Goal: Information Seeking & Learning: Get advice/opinions

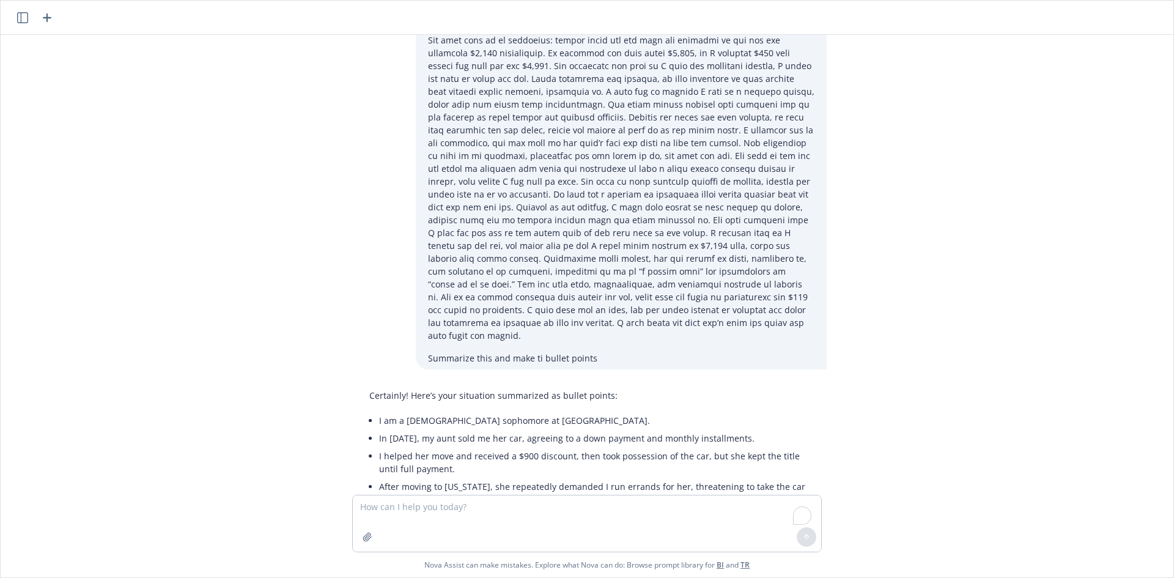
scroll to position [3400, 0]
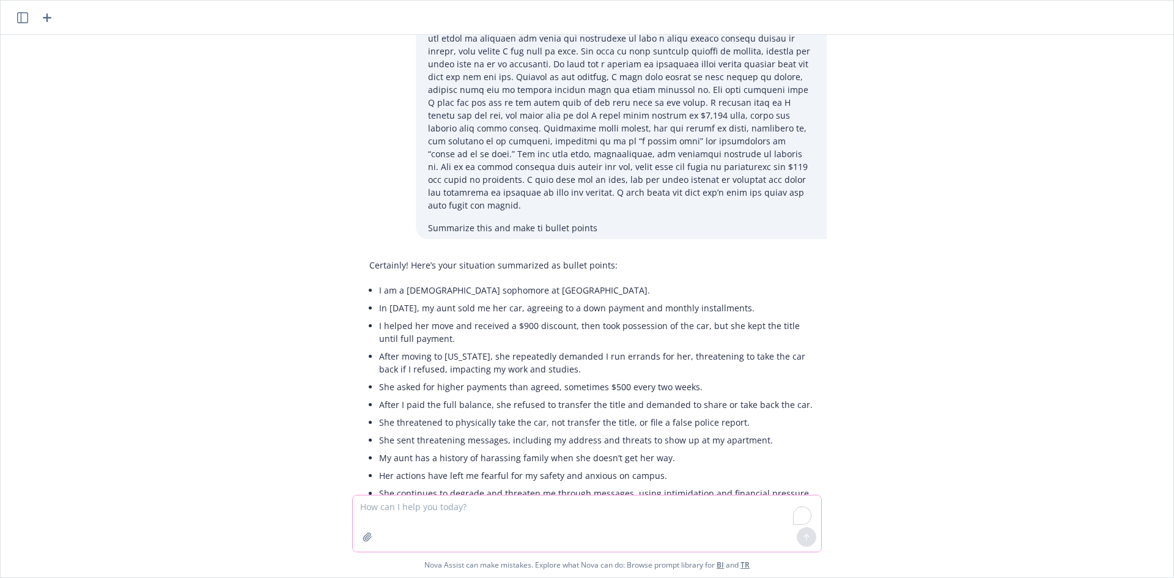
click at [436, 514] on textarea "To enrich screen reader interactions, please activate Accessibility in Grammarl…" at bounding box center [587, 523] width 468 height 56
type textarea "based on the above, create me a reason why my family needs protection"
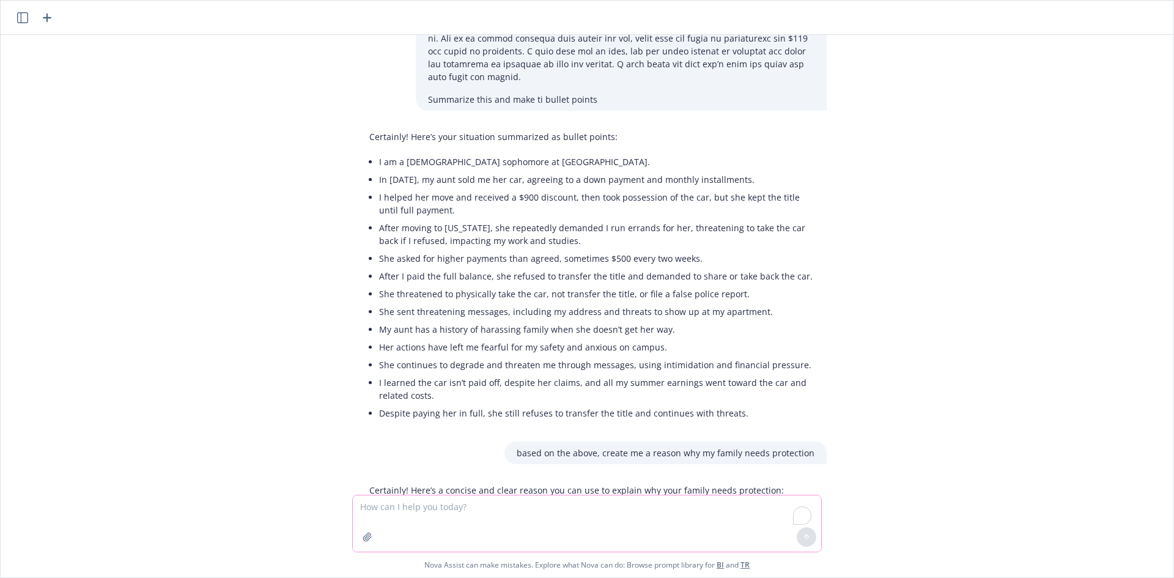
scroll to position [3559, 0]
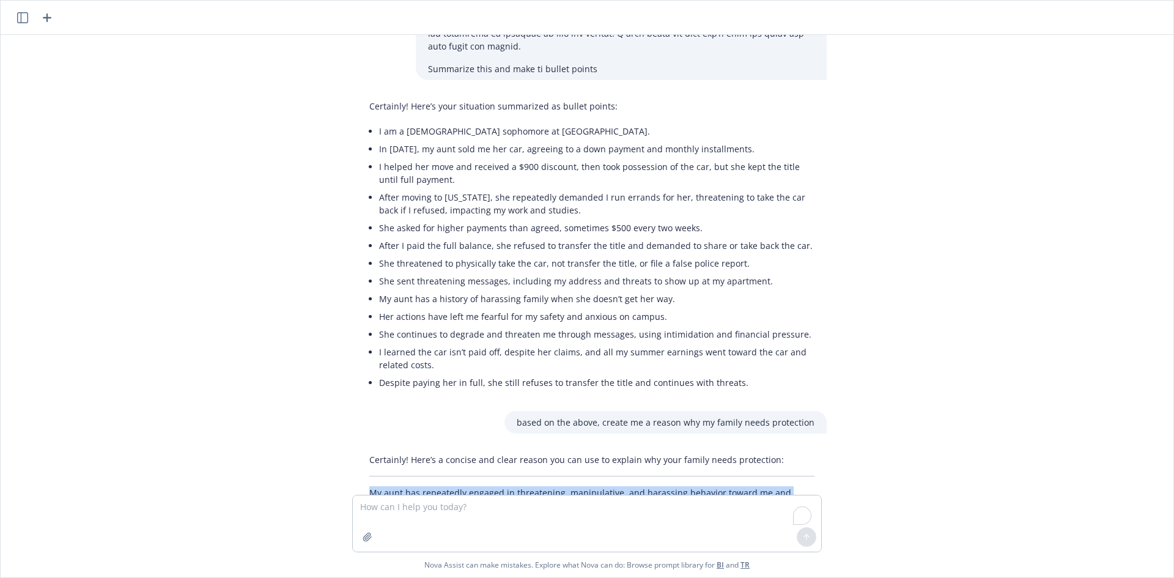
drag, startPoint x: 490, startPoint y: 454, endPoint x: 364, endPoint y: 404, distance: 136.2
click at [364, 448] on div "Certainly! Here’s a concise and clear reason you can use to explain why your fa…" at bounding box center [592, 501] width 470 height 107
copy p "My aunt has repeatedly engaged in threatening, manipulative, and harassing beha…"
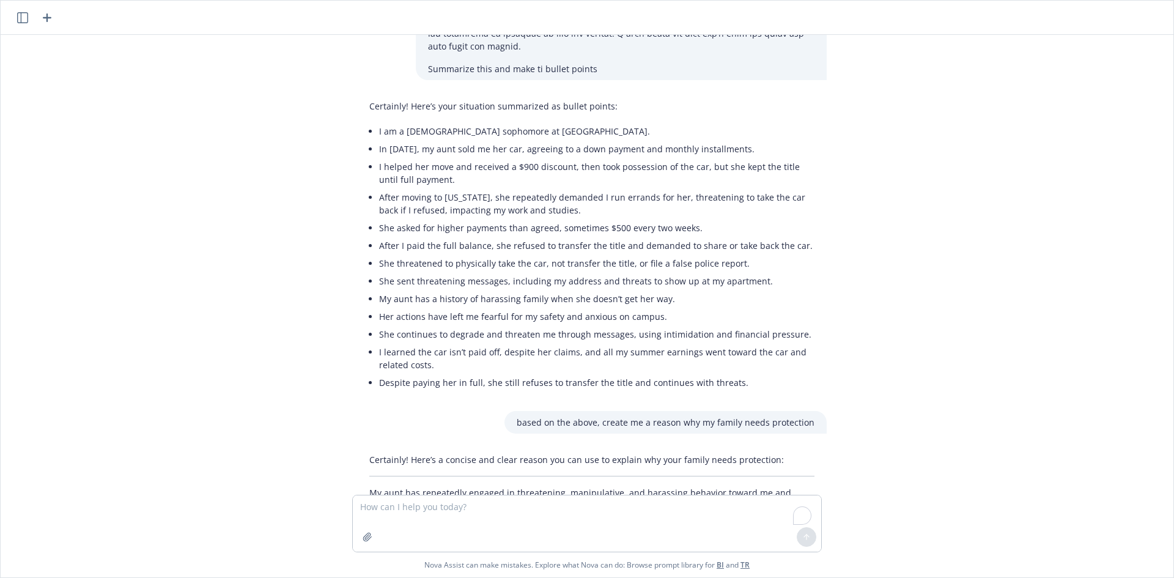
click at [612, 570] on div at bounding box center [591, 577] width 1153 height 15
click at [607, 508] on textarea "To enrich screen reader interactions, please activate Accessibility in Grammarl…" at bounding box center [587, 523] width 468 height 56
paste textarea "how to start a small claims court proceeding to sue someone for $5,000 in [GEOG…"
click at [727, 509] on textarea "how to start a small claims court proceeding to sue someone for $5,000 in [GEOG…" at bounding box center [587, 523] width 468 height 56
type textarea "how to start a small claims court proceeding to sue someone for $5,000 in [GEOG…"
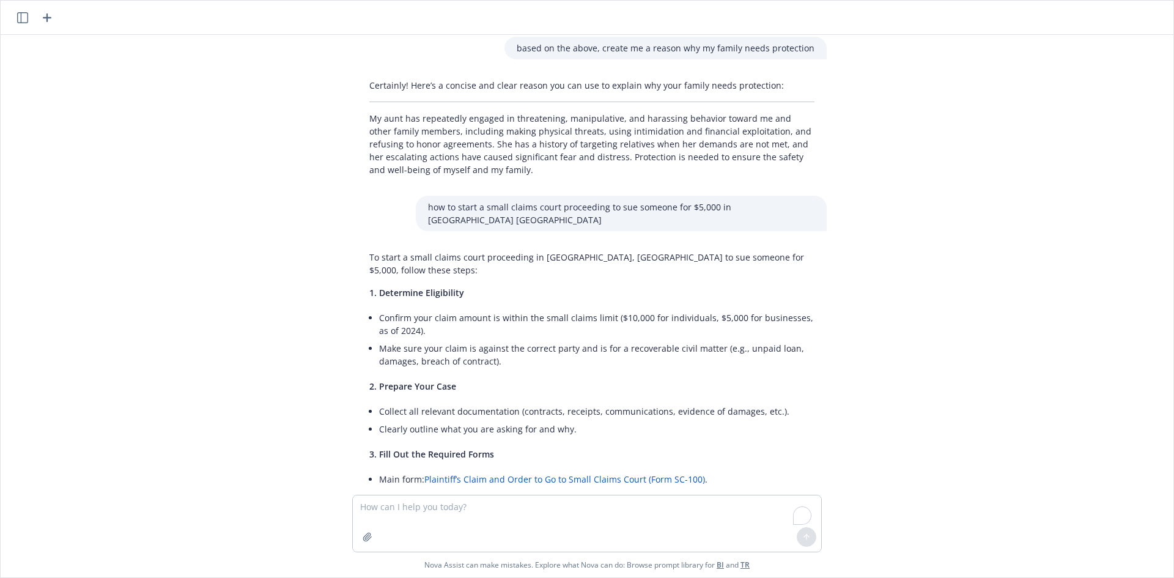
scroll to position [3823, 0]
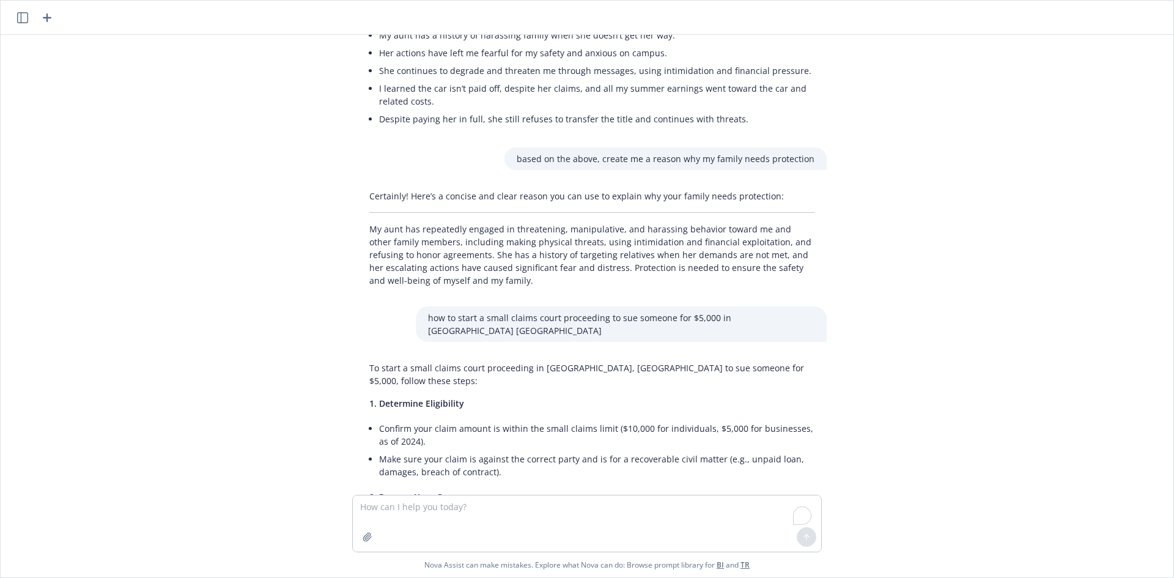
click at [453, 361] on p "To start a small claims court proceeding in [GEOGRAPHIC_DATA], [GEOGRAPHIC_DATA…" at bounding box center [591, 374] width 445 height 26
drag, startPoint x: 371, startPoint y: 254, endPoint x: 618, endPoint y: 324, distance: 256.0
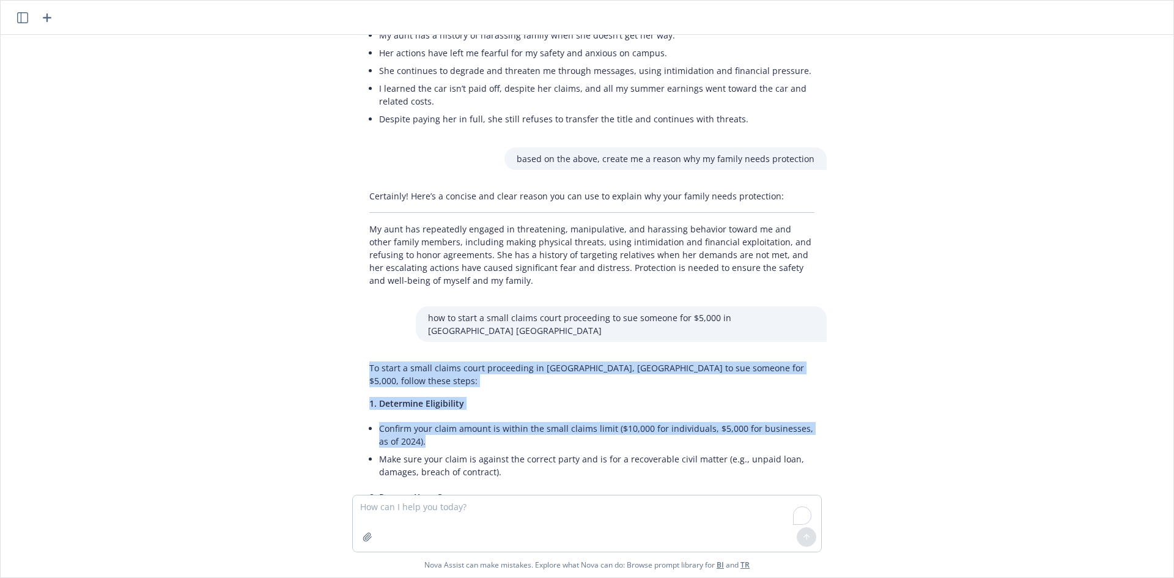
drag, startPoint x: 362, startPoint y: 265, endPoint x: 608, endPoint y: 416, distance: 288.5
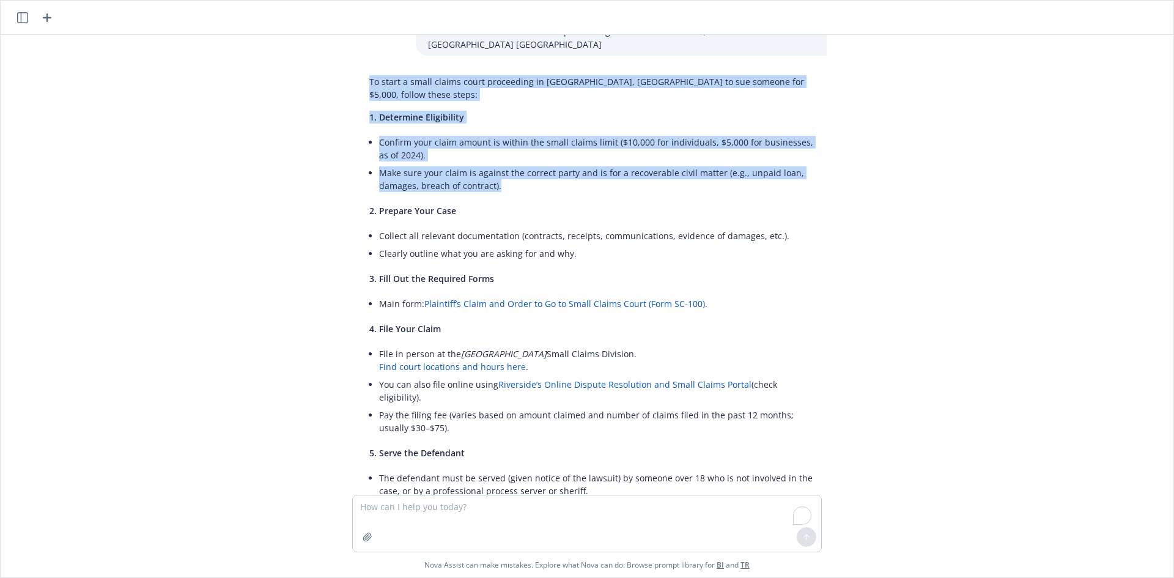
scroll to position [4312, 0]
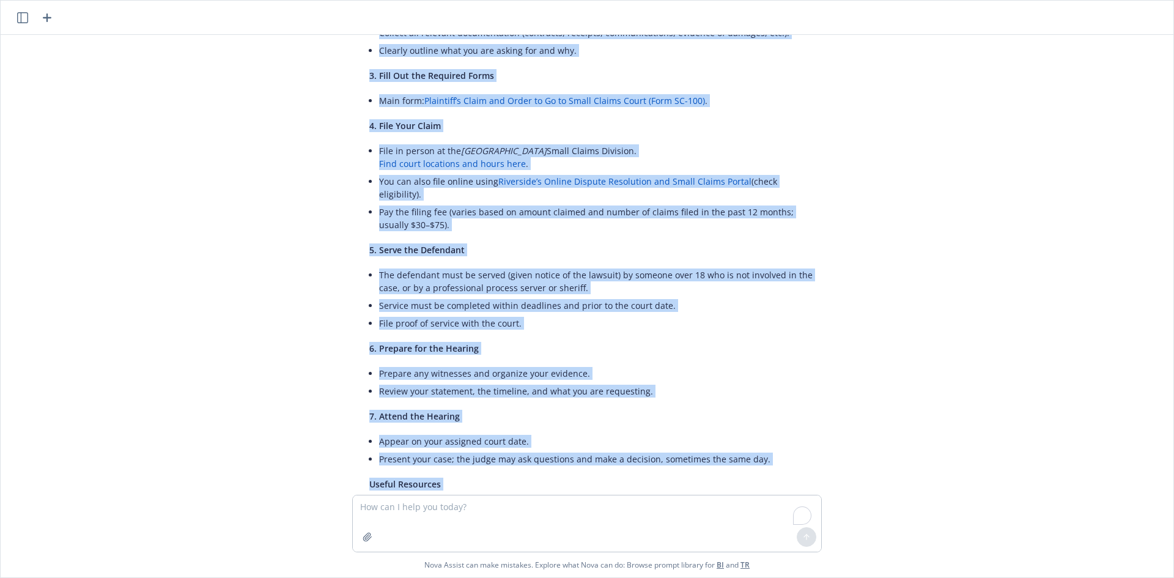
click at [620, 563] on p "For general informational purposes only. For legal or compliance questions, ple…" at bounding box center [591, 576] width 445 height 26
copy div "Lo ipsum d sitam consec adipi elitseddoe te Incididun Utlabo, ET do mag aliquae…"
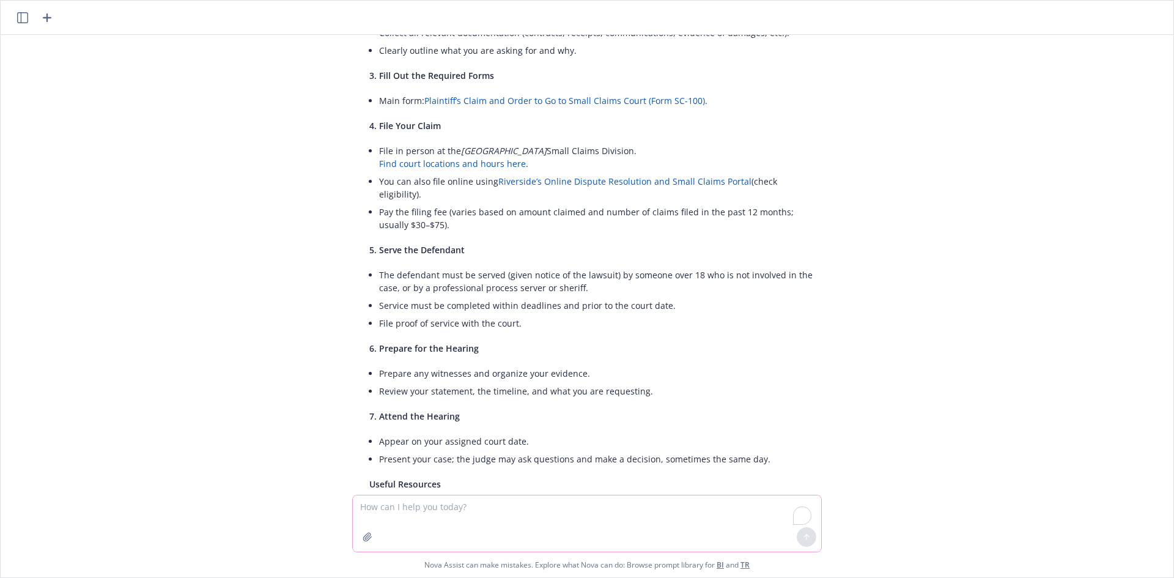
click at [494, 519] on textarea "To enrich screen reader interactions, please activate Accessibility in Grammarl…" at bounding box center [587, 523] width 468 height 56
paste textarea "In [DATE], my aunt sold me her car, agreeing to a down payment and monthly inst…"
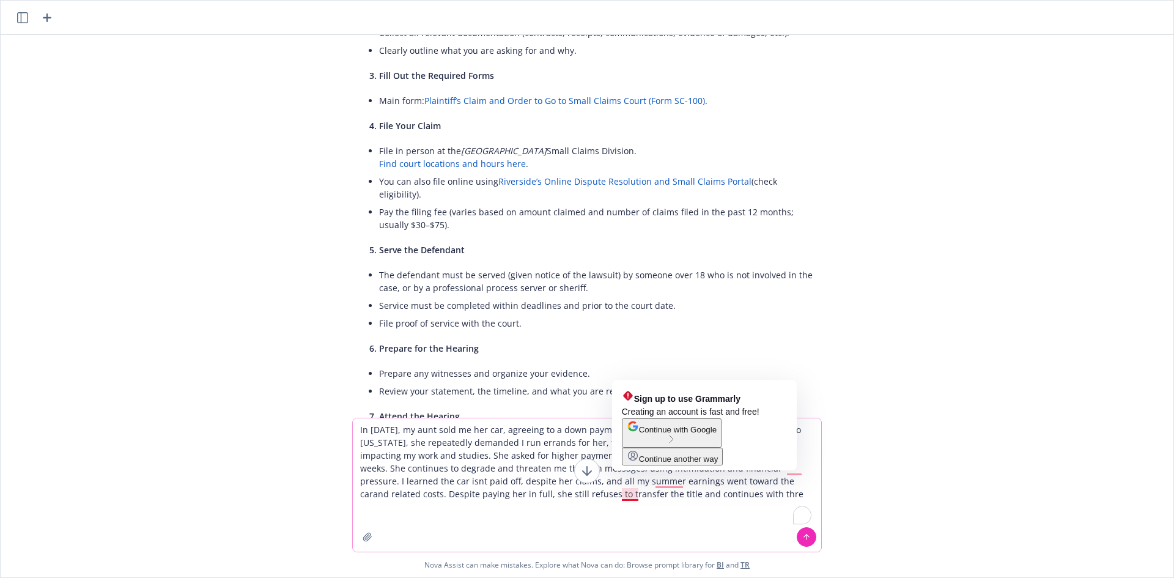
click at [664, 503] on textarea "In [DATE], my aunt sold me her car, agreeing to a down payment and monthly inst…" at bounding box center [587, 484] width 468 height 133
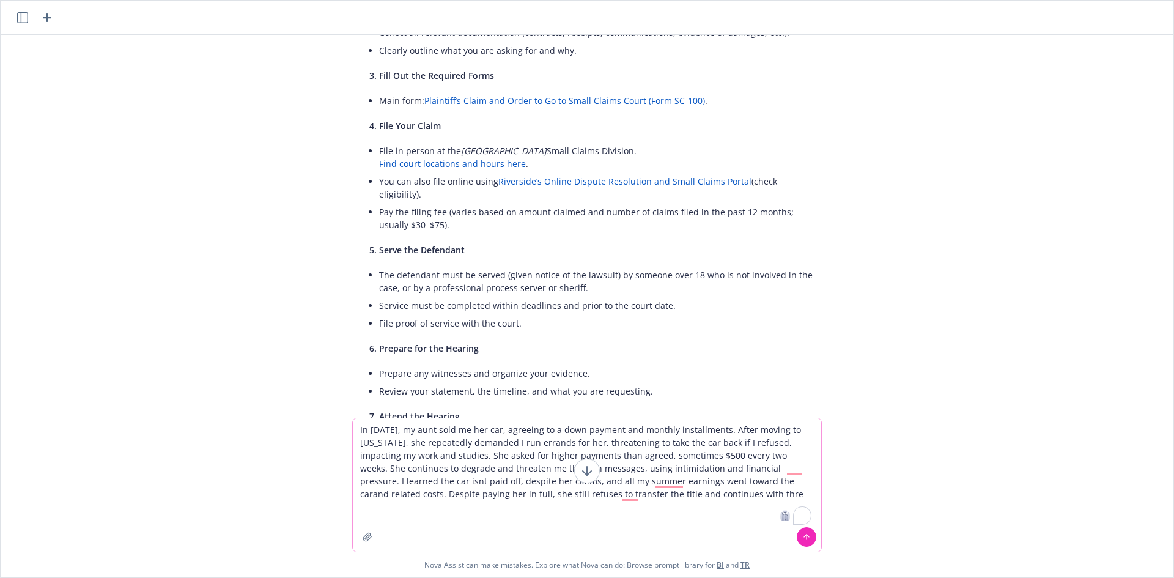
type textarea "In [DATE], my aunt sold me her car, agreeing to a down payment and monthly inst…"
click at [598, 466] on button at bounding box center [587, 471] width 26 height 24
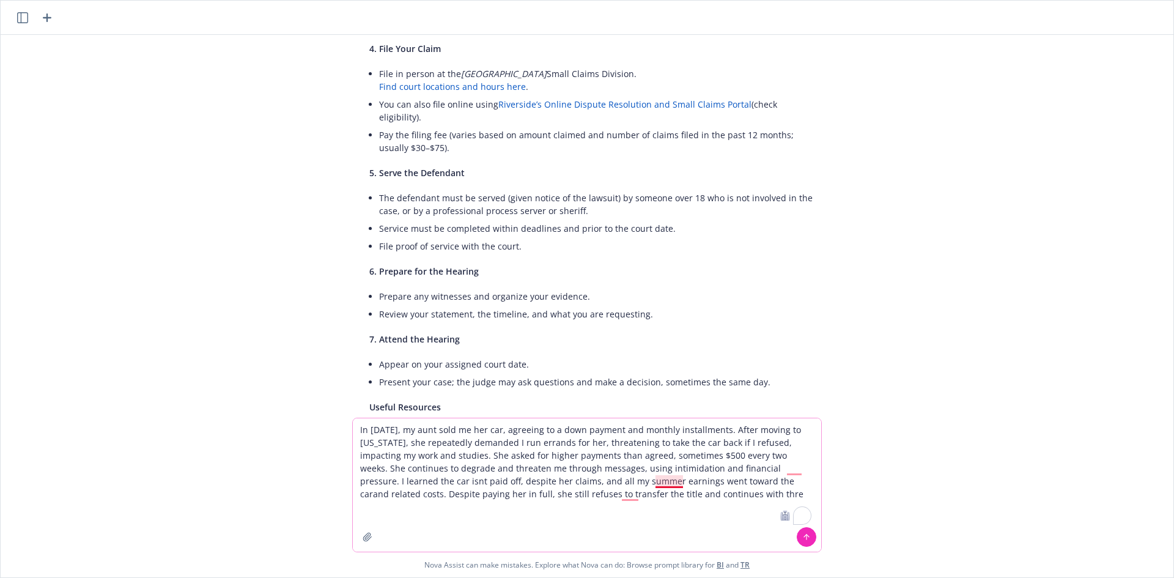
click at [665, 486] on textarea "In [DATE], my aunt sold me her car, agreeing to a down payment and monthly inst…" at bounding box center [587, 484] width 468 height 133
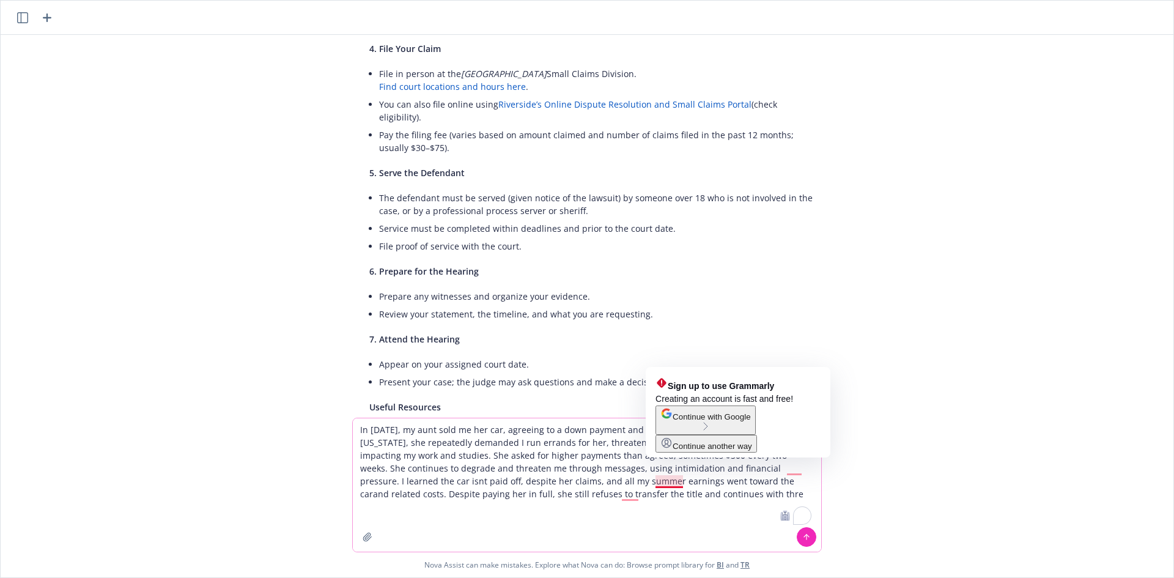
paste textarea "sent threatening messages, including my address and threats to show up at my ap…"
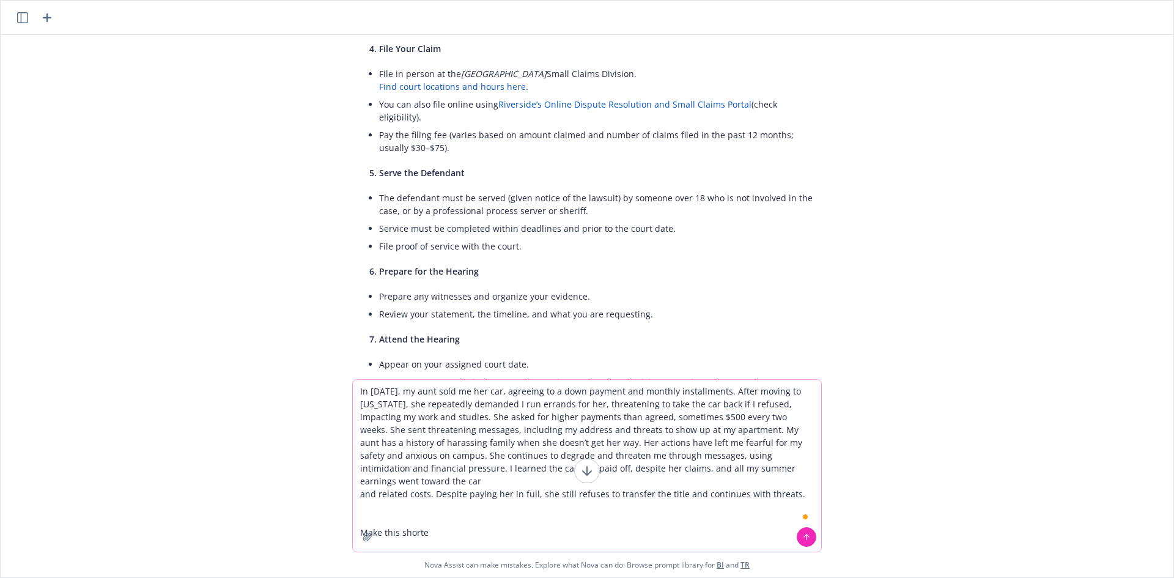
type textarea "In [DATE], my aunt sold me her car, agreeing to a down payment and monthly inst…"
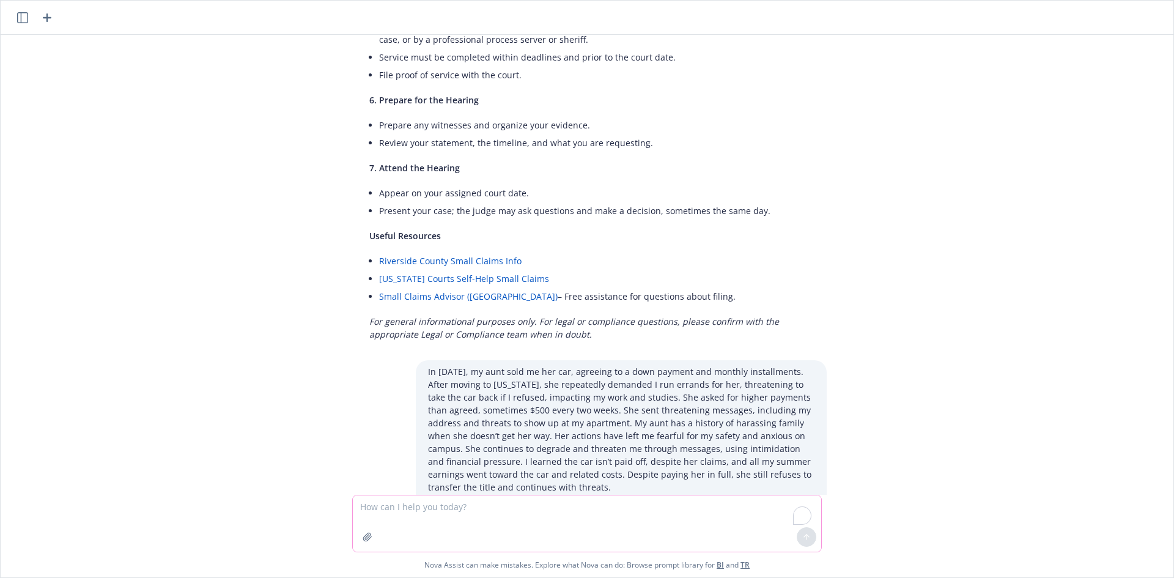
scroll to position [4563, 0]
drag, startPoint x: 366, startPoint y: 415, endPoint x: 576, endPoint y: 454, distance: 213.5
click at [576, 538] on p "My aunt sold me her car, but after moving to [US_STATE], she demanded extra pay…" at bounding box center [591, 563] width 445 height 51
copy p "My aunt sold me her car, but after moving to [US_STATE], she demanded extra pay…"
click at [536, 510] on textarea "To enrich screen reader interactions, please activate Accessibility in Grammarl…" at bounding box center [587, 523] width 468 height 56
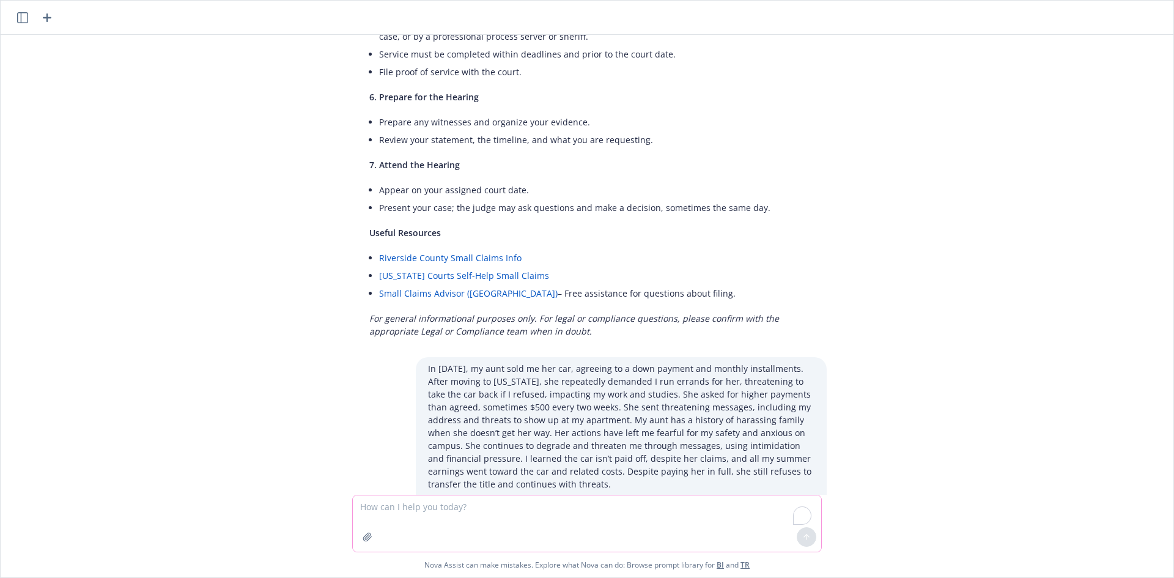
paste textarea "I’m going to plan to buy a new car next month and give Armoni my Chevy Volt but…"
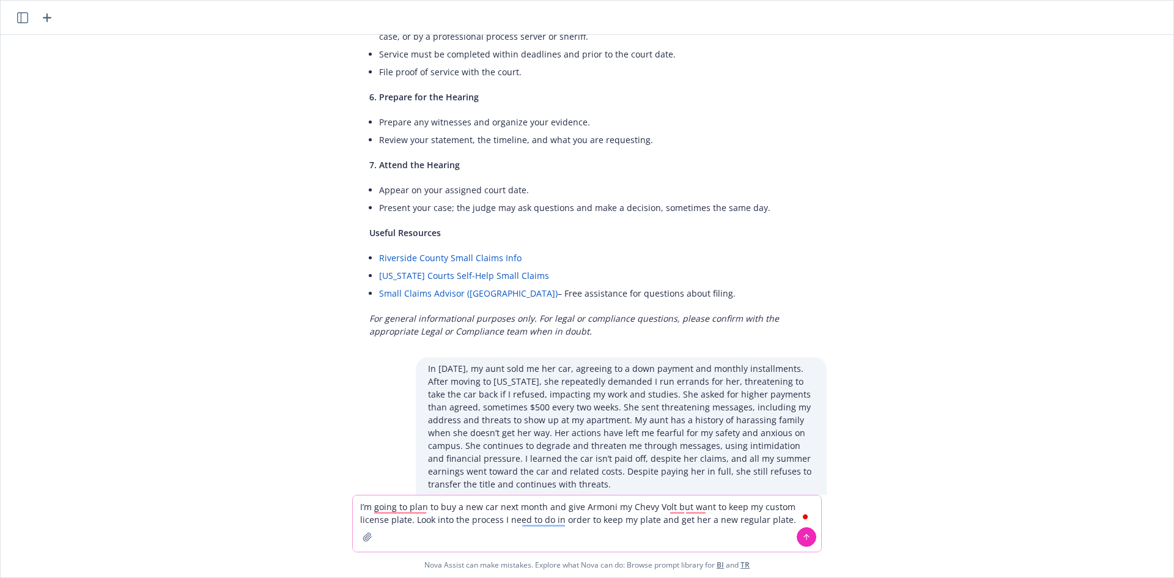
click at [585, 506] on textarea "I’m going to plan to buy a new car next month and give Armoni my Chevy Volt but…" at bounding box center [587, 523] width 468 height 56
click at [635, 505] on textarea "I’m going to plan to buy a new car next month and give my Chevy Volt but want t…" at bounding box center [587, 523] width 468 height 56
click at [638, 511] on textarea "I’m going to plan to buy a new car next month and give my Chevy Volt but want t…" at bounding box center [587, 523] width 468 height 56
click at [661, 533] on textarea "I’m going to plan to buy a new car next month and give my Chevy Volt to my niec…" at bounding box center [587, 523] width 468 height 56
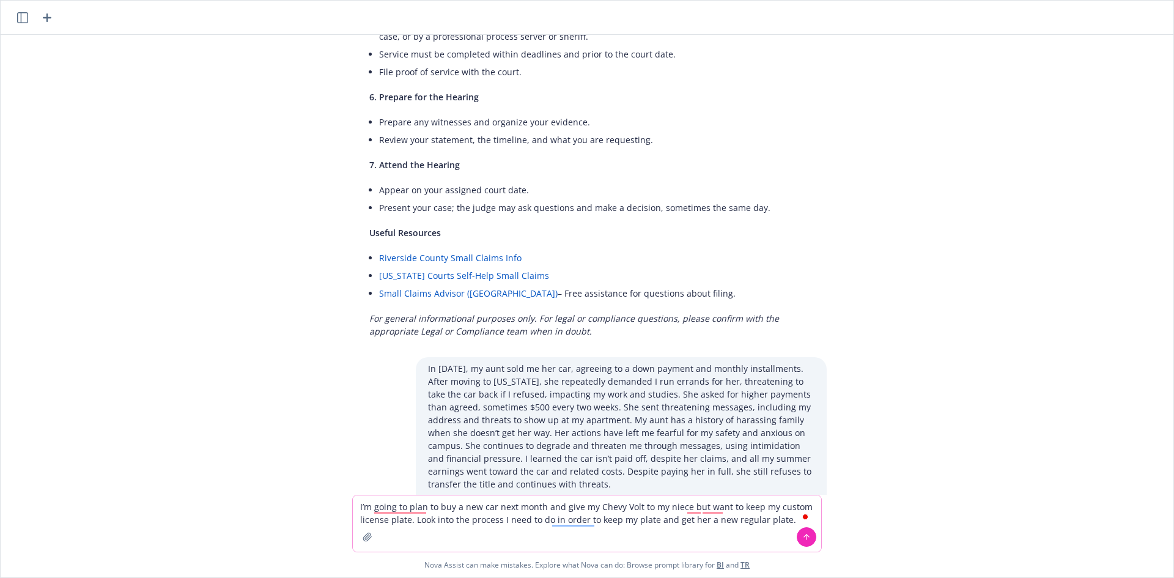
type textarea "I’m going to plan to buy a new car next month and give my Chevy Volt to my niec…"
click at [804, 536] on icon at bounding box center [806, 537] width 9 height 9
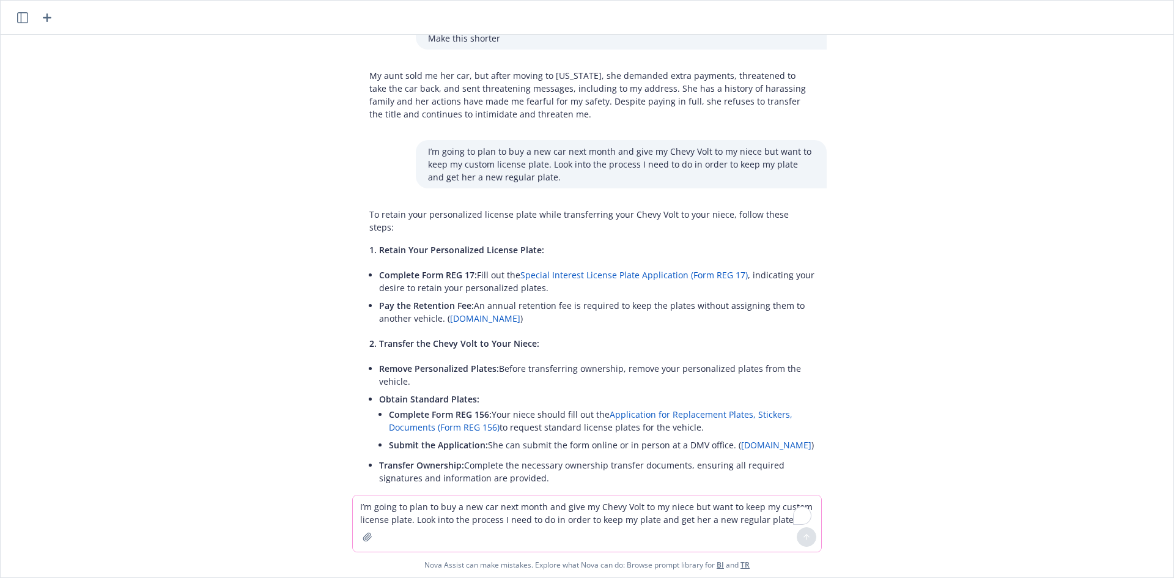
scroll to position [4918, 0]
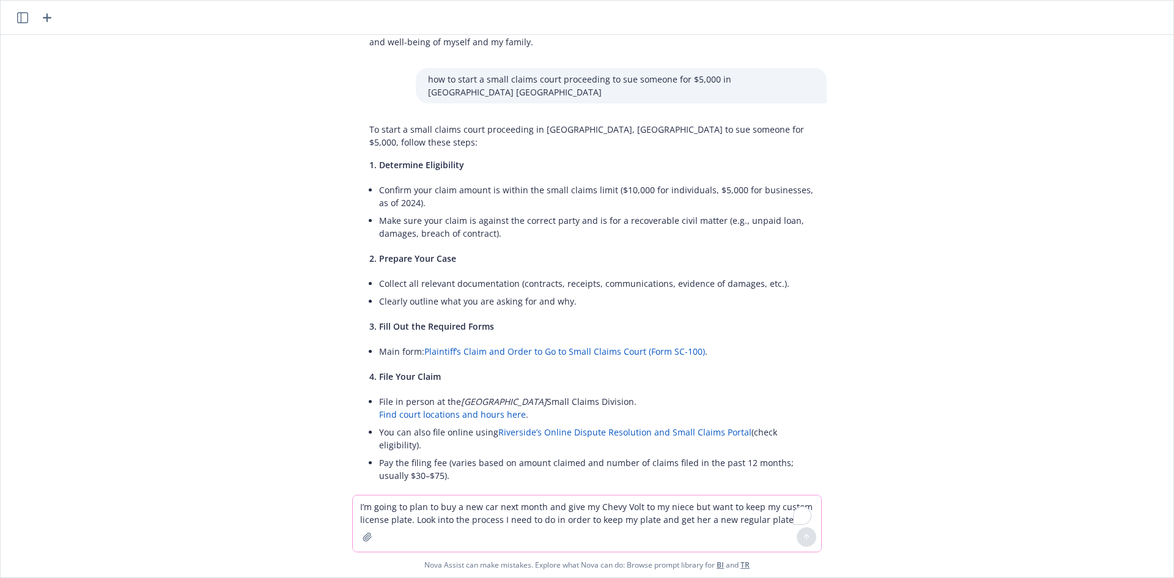
click at [1163, 387] on div "Yes, [DATE] 10:00 am. Best way to reach me will be on my cell: [PHONE_NUMBER] T…" at bounding box center [587, 306] width 1173 height 542
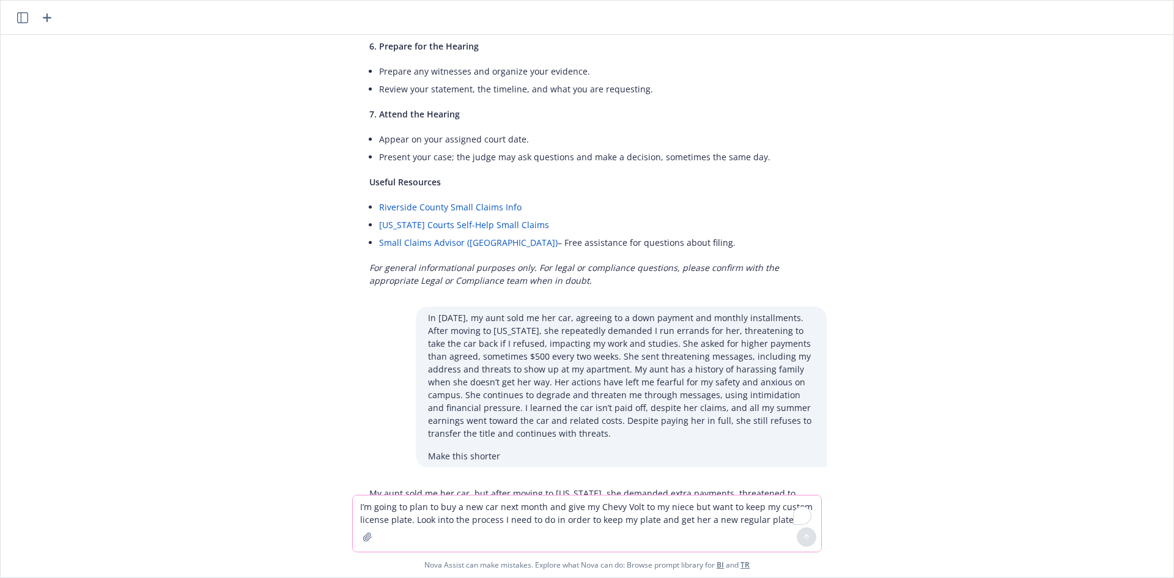
scroll to position [4612, 0]
click at [462, 501] on textarea "I’m going to plan to buy a new car next month and give my Chevy Volt to my niec…" at bounding box center [587, 523] width 468 height 56
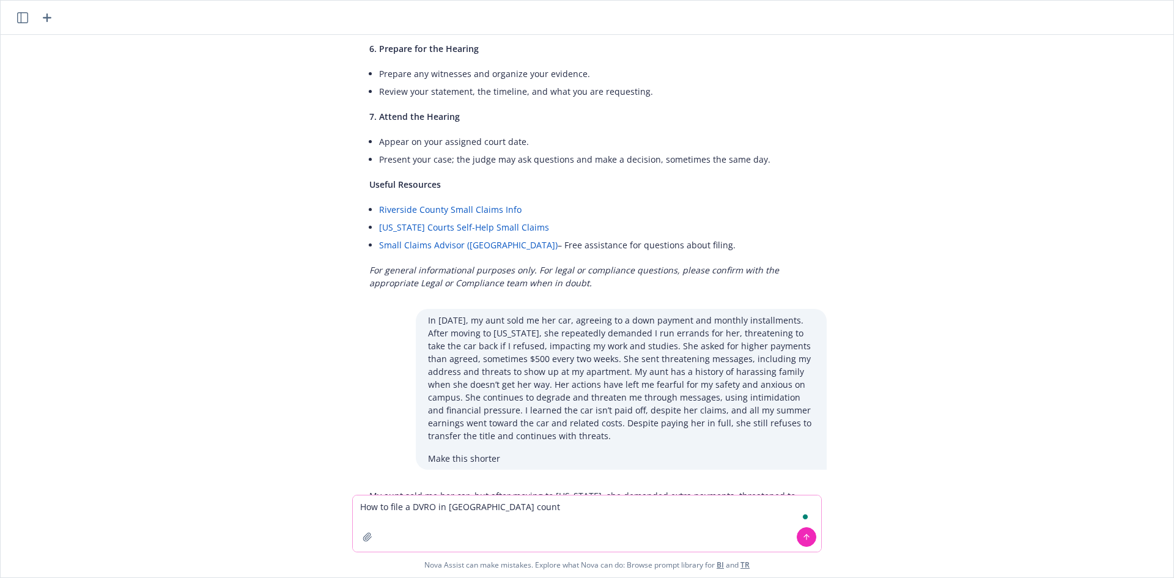
type textarea "How to file a DVRO in [GEOGRAPHIC_DATA]"
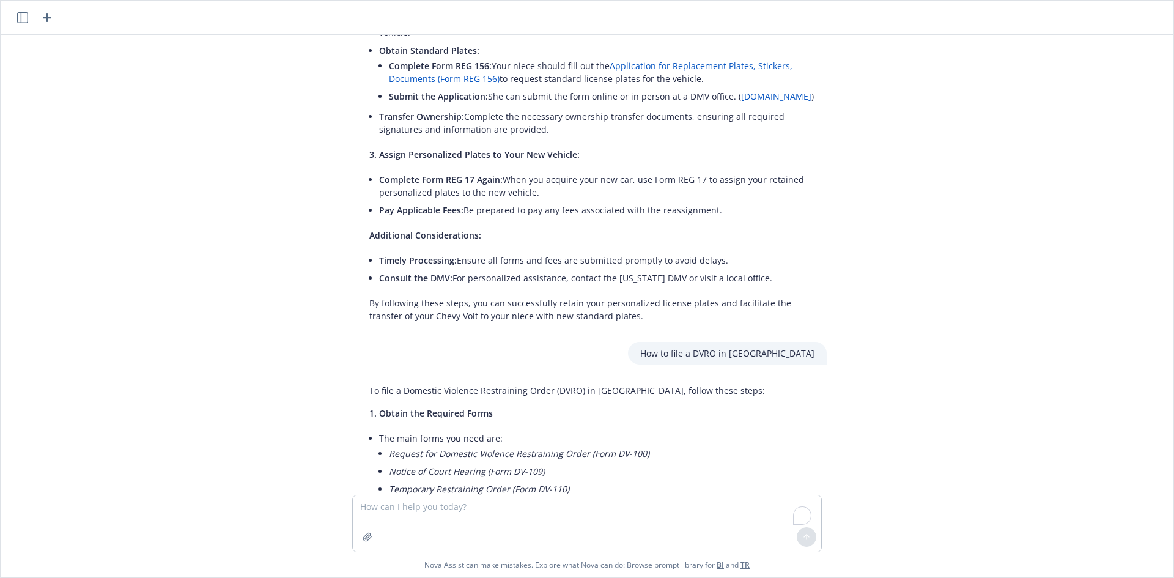
scroll to position [5399, 0]
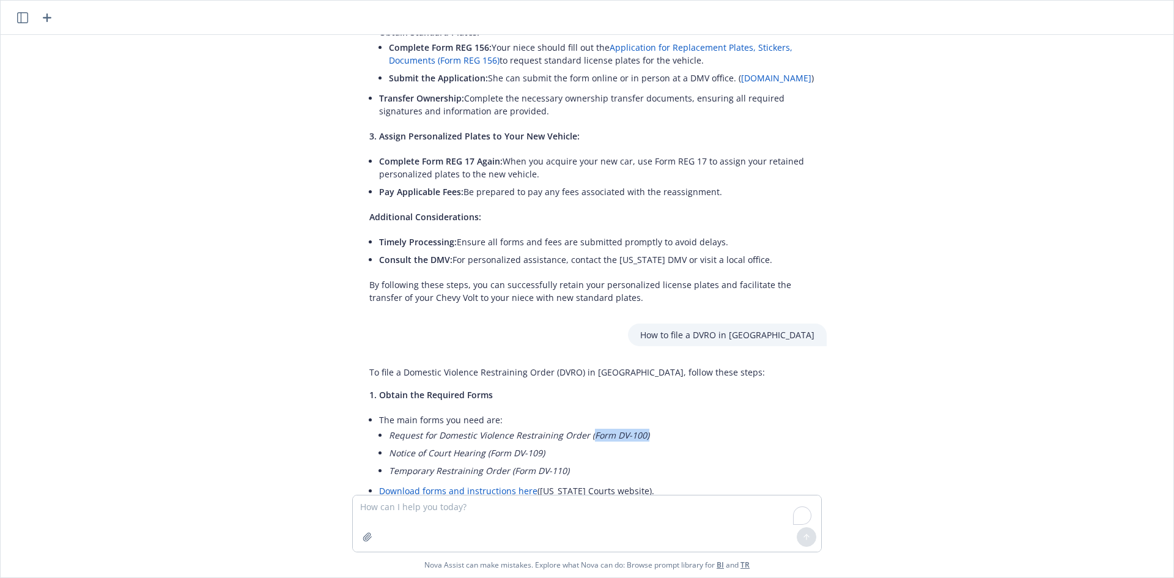
drag, startPoint x: 638, startPoint y: 293, endPoint x: 585, endPoint y: 294, distance: 52.6
click at [585, 429] on em "Request for Domestic Violence Restraining Order (Form DV-100)" at bounding box center [519, 435] width 261 height 12
copy em "Form DV-100)"
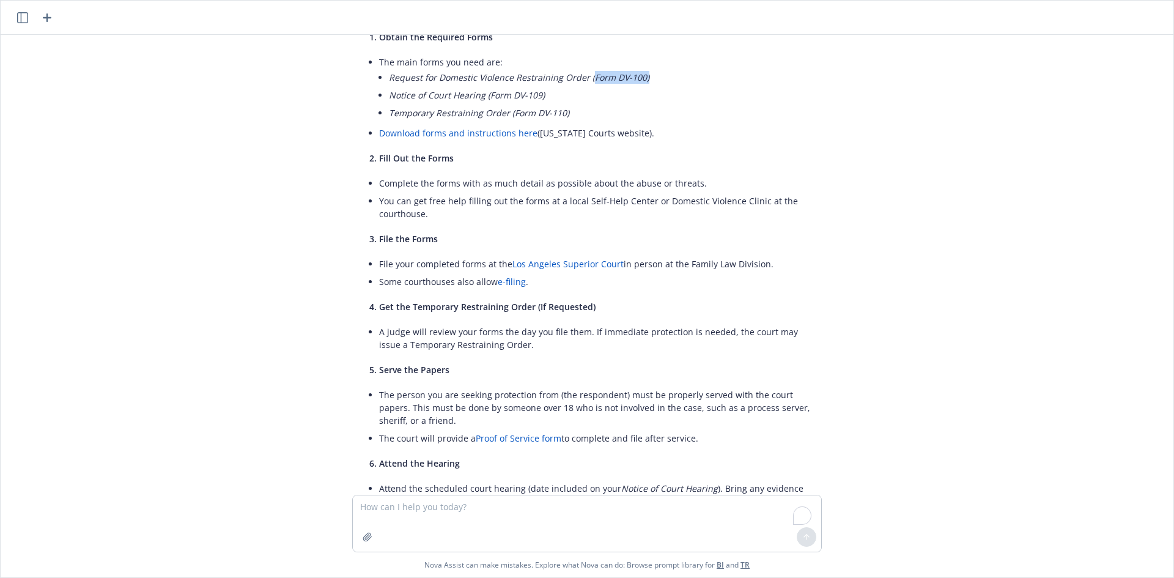
scroll to position [5827, 0]
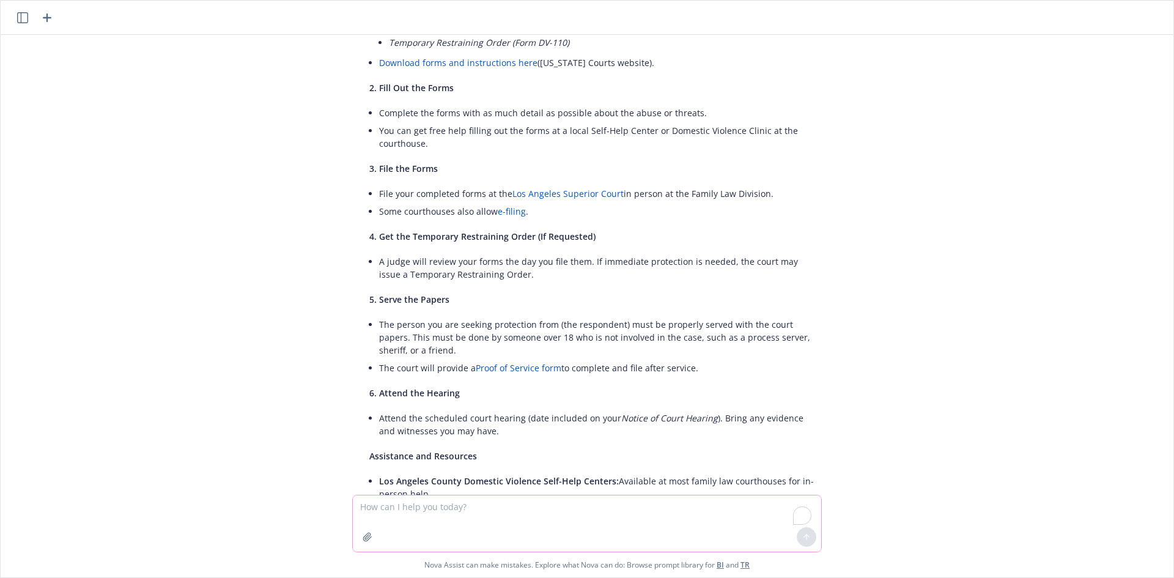
click at [570, 515] on textarea "To enrich screen reader interactions, please activate Accessibility in Grammarl…" at bounding box center [587, 523] width 468 height 56
paste textarea "In [DATE], my aunt sold me her car, agreeing to a down payment and monthly inst…"
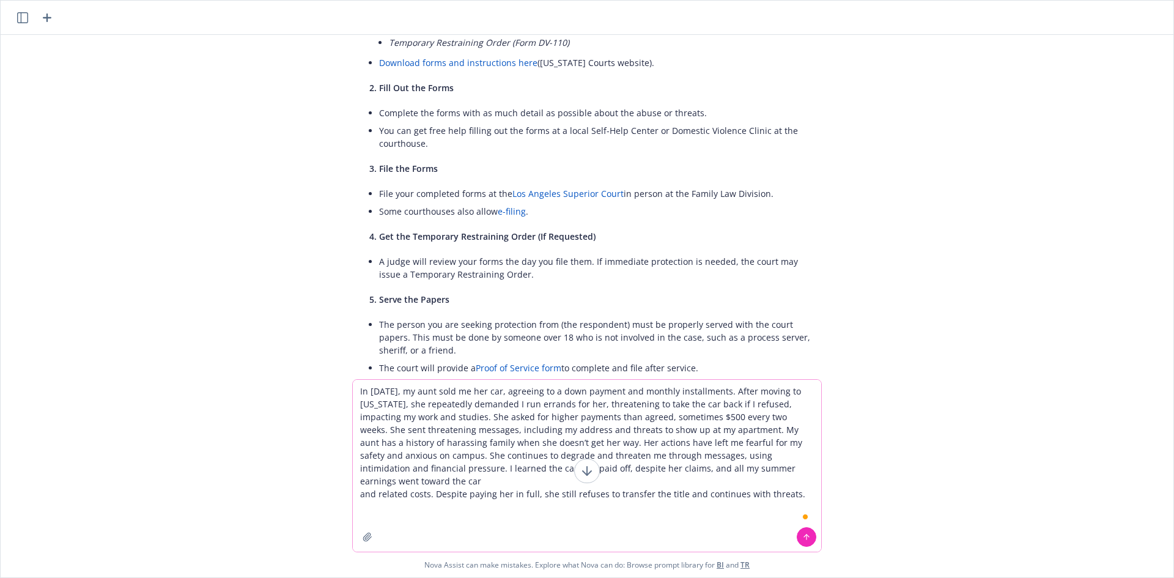
paste textarea "include she has threatened to use her nursing license to make her a psych patie…"
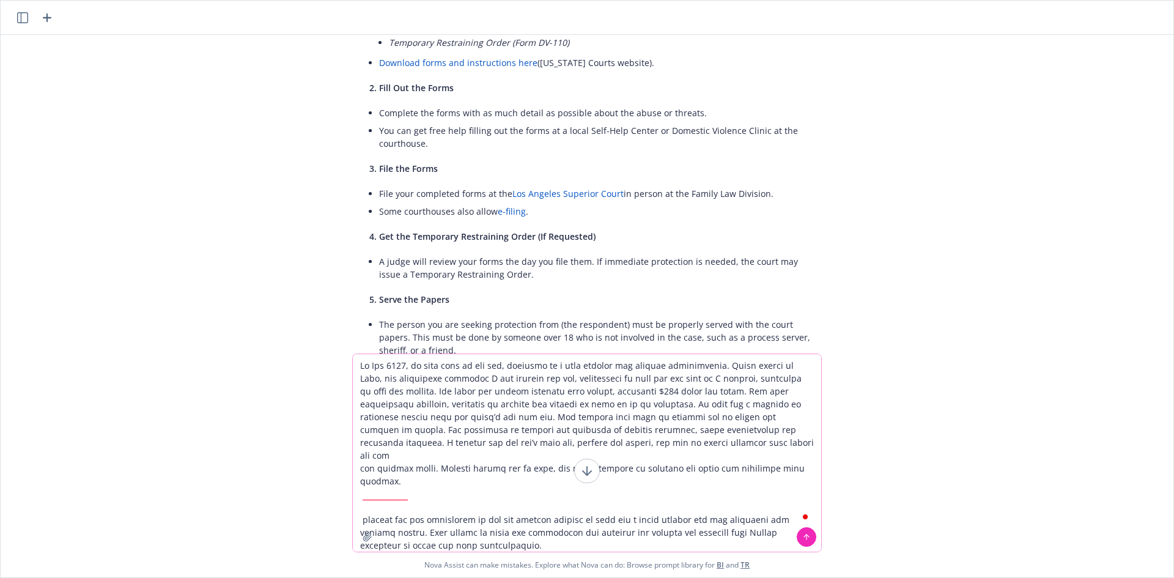
drag, startPoint x: 703, startPoint y: 403, endPoint x: 329, endPoint y: 331, distance: 380.6
click at [329, 331] on div "Yes, [DATE] 10:00 am. Best way to reach me will be on my cell: [PHONE_NUMBER] T…" at bounding box center [587, 306] width 1173 height 542
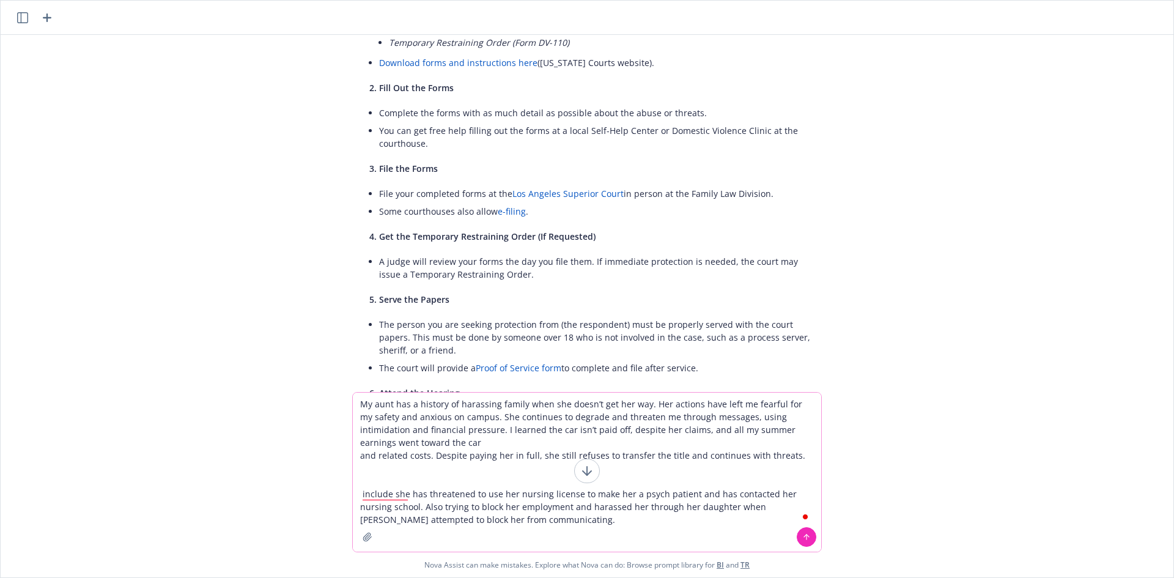
click at [400, 402] on textarea "My aunt has a history of harassing family when she doesn’t get her way. Her act…" at bounding box center [587, 472] width 468 height 159
click at [386, 404] on textarea "My aunt has a history of harassing family when she doesn’t get her way. Her act…" at bounding box center [587, 472] width 468 height 159
drag, startPoint x: 481, startPoint y: 413, endPoint x: 435, endPoint y: 417, distance: 45.5
click at [435, 417] on textarea "My sister has a history of harassing family when she doesn’t get her way. Her a…" at bounding box center [587, 472] width 468 height 159
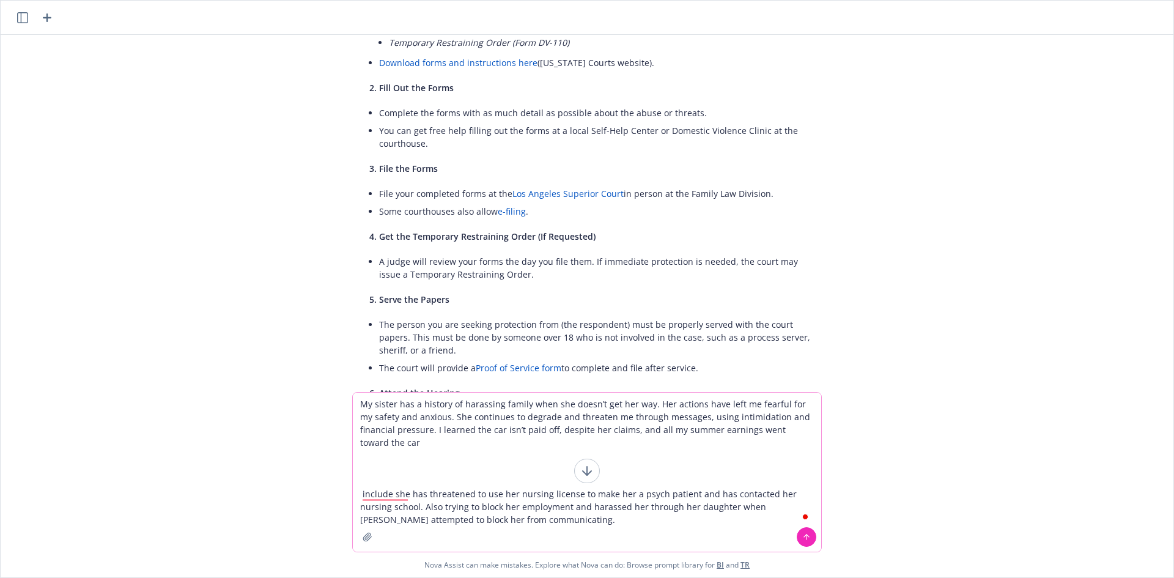
drag, startPoint x: 794, startPoint y: 460, endPoint x: 362, endPoint y: 455, distance: 432.4
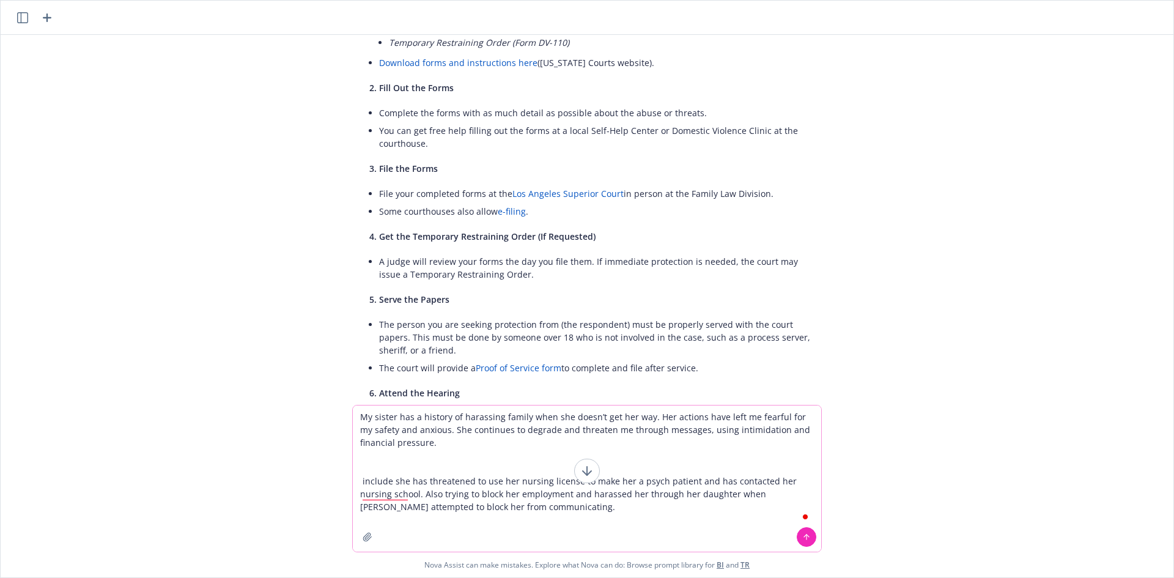
drag, startPoint x: 435, startPoint y: 446, endPoint x: 474, endPoint y: 455, distance: 40.2
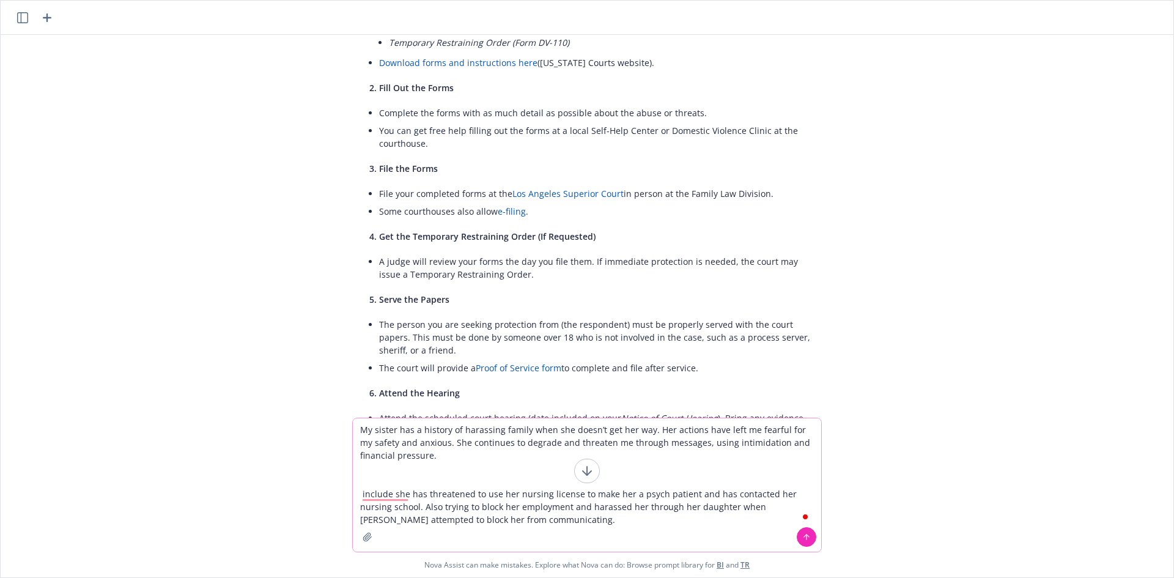
click at [511, 446] on textarea "My sister has a history of harassing family when she doesn’t get her way. Her a…" at bounding box center [587, 484] width 468 height 133
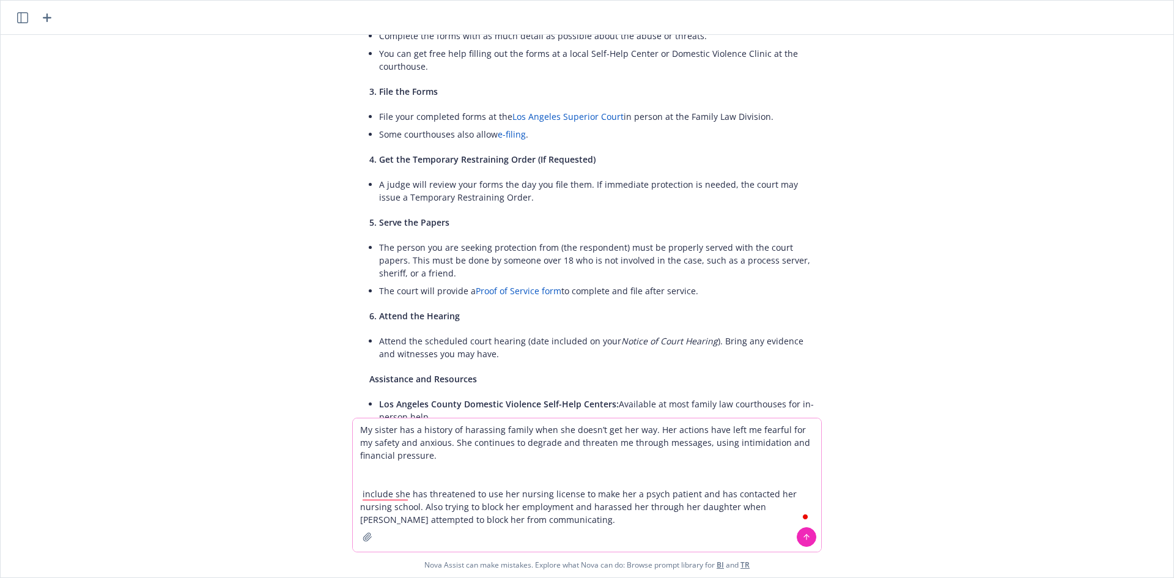
drag, startPoint x: 767, startPoint y: 441, endPoint x: 732, endPoint y: 462, distance: 41.1
click at [765, 460] on textarea "My sister has a history of harassing family when she doesn’t get her way. Her a…" at bounding box center [587, 484] width 468 height 133
drag, startPoint x: 549, startPoint y: 464, endPoint x: 542, endPoint y: 462, distance: 6.8
click at [545, 462] on textarea "My sister has a history of harassing family when she doesn’t get her way. Her a…" at bounding box center [587, 484] width 468 height 133
click at [375, 459] on textarea "My sister has a history of harassing family when she doesn’t get her way. Her a…" at bounding box center [587, 484] width 468 height 133
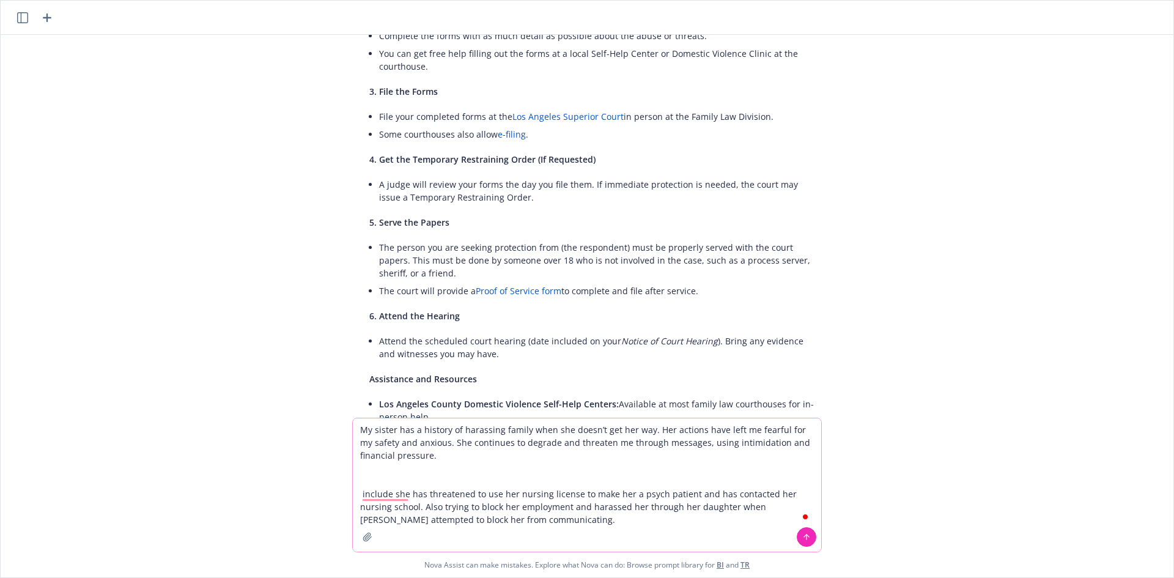
click at [374, 459] on textarea "My sister has a history of harassing family when she doesn’t get her way. Her a…" at bounding box center [587, 484] width 468 height 133
click at [385, 479] on textarea "My sister has a history of harassing family when she doesn’t get her way. Her a…" at bounding box center [587, 484] width 468 height 133
type textarea "My sister has a history of harassing family when she doesn’t get her way. Her a…"
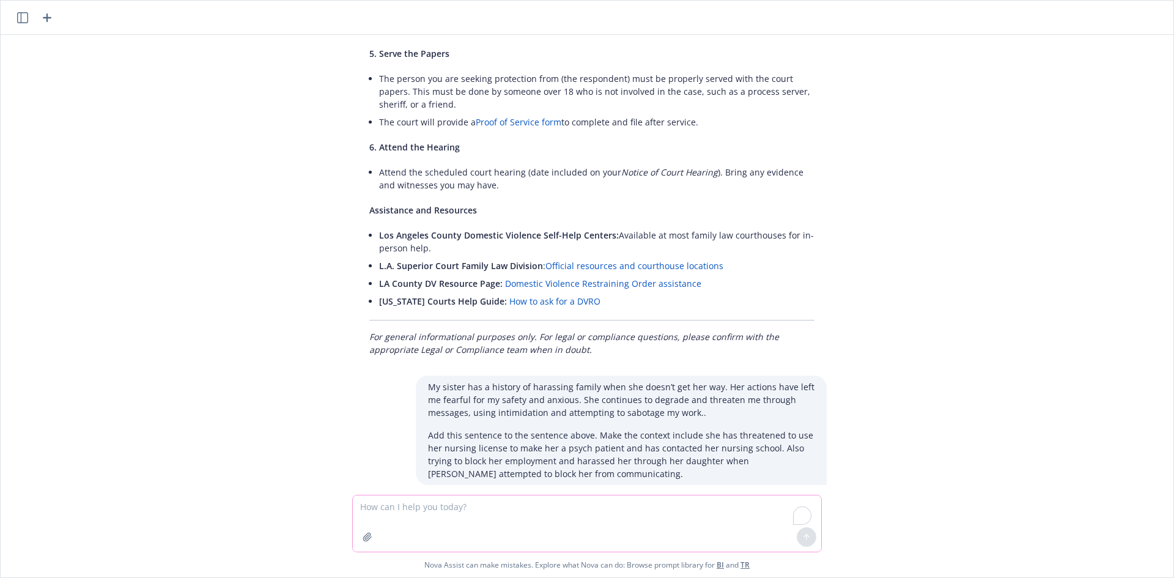
scroll to position [6086, 0]
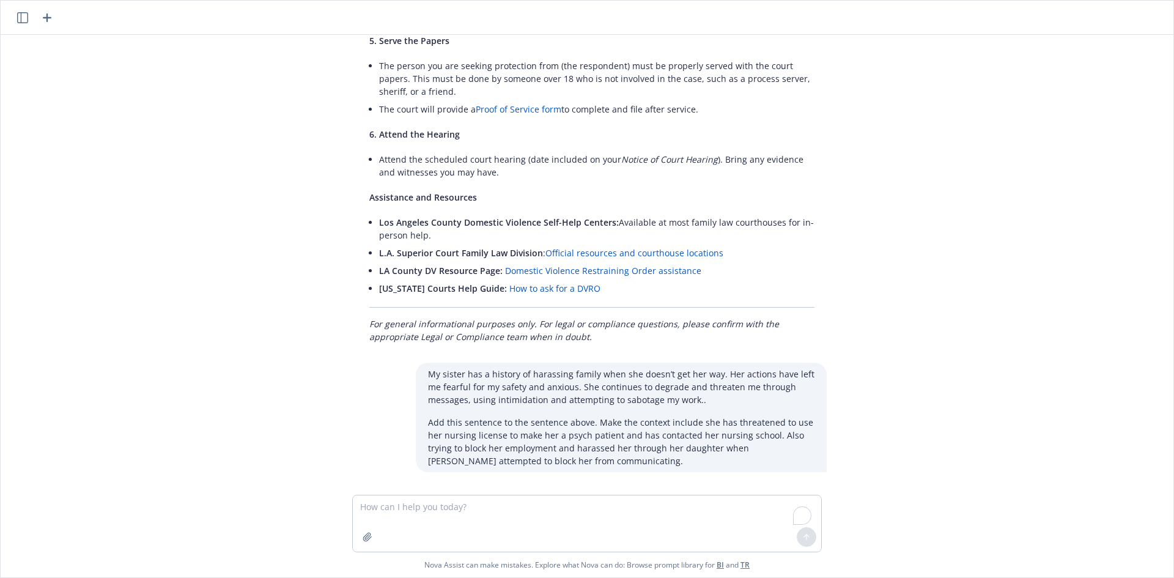
drag, startPoint x: 590, startPoint y: 460, endPoint x: 337, endPoint y: 387, distance: 262.8
click at [337, 387] on div "Yes, [DATE] 10:00 am. Best way to reach me will be on my cell: [PHONE_NUMBER] T…" at bounding box center [587, 265] width 1163 height 460
copy p "My sister has a history of harassing family when she doesn’t get her way. Her a…"
click at [546, 508] on textarea "To enrich screen reader interactions, please activate Accessibility in Grammarl…" at bounding box center [587, 523] width 468 height 56
paste textarea "Add also the same allegations (add [MEDICAL_DATA], elder abuse, mental abuse, […"
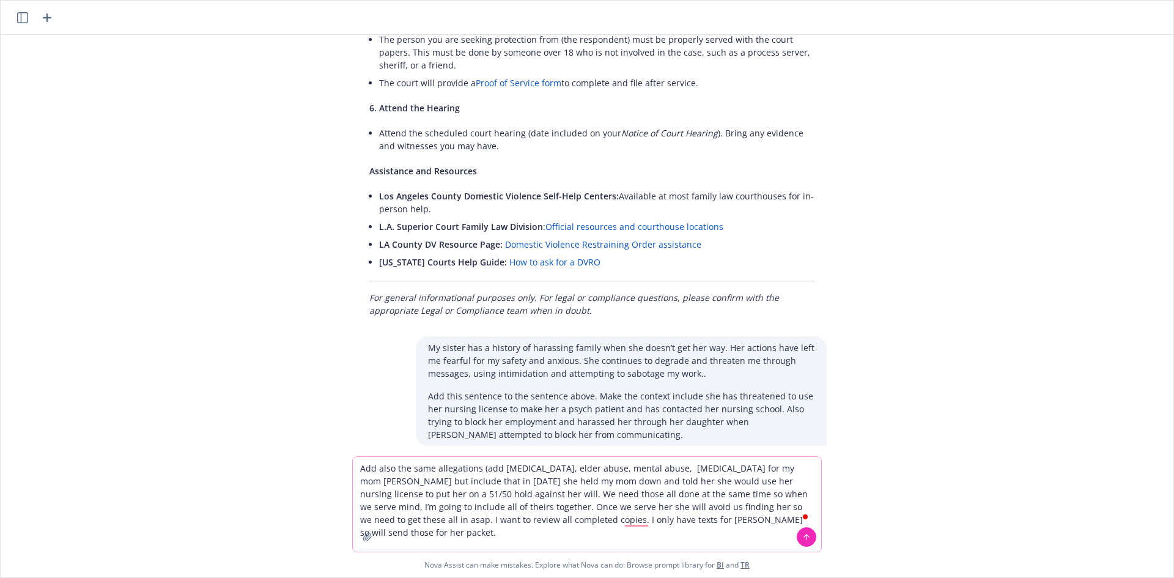
scroll to position [6124, 0]
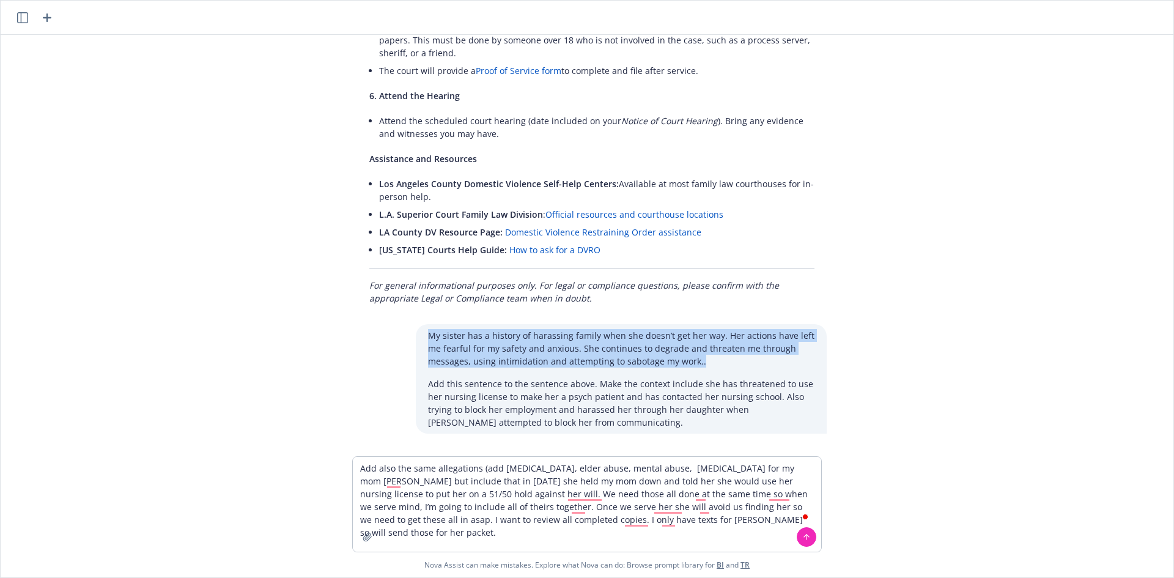
drag, startPoint x: 492, startPoint y: 185, endPoint x: 417, endPoint y: 177, distance: 75.6
click at [417, 177] on div "Yes, [DATE] 10:00 am. Best way to reach me will be on my cell: [PHONE_NUMBER] T…" at bounding box center [587, 245] width 1163 height 421
copy p "My sister has a history of harassing family when she doesn’t get her way. Her a…"
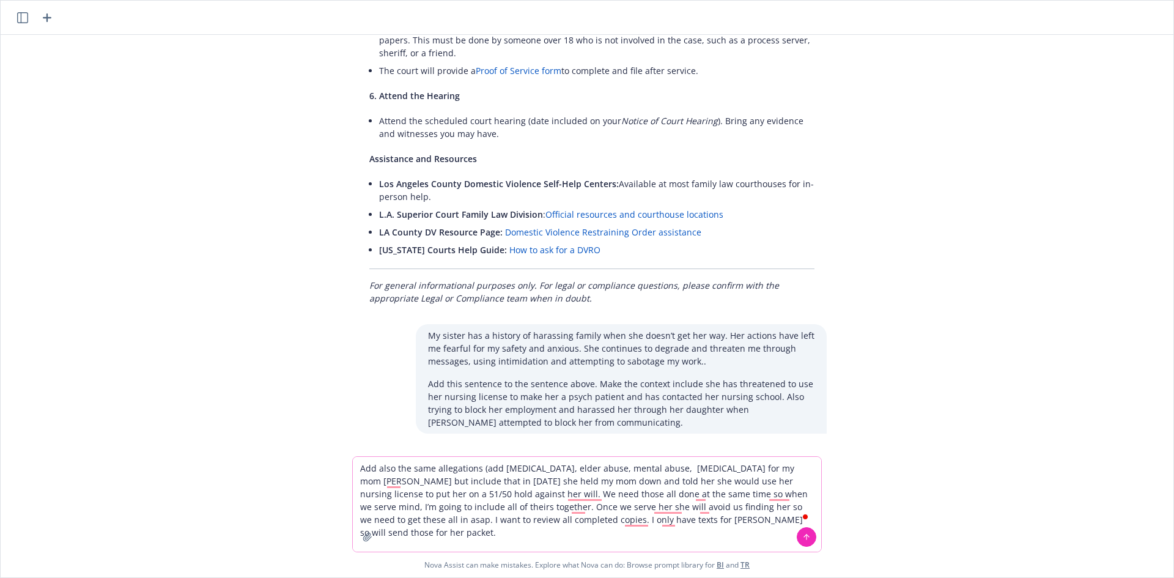
click at [361, 473] on textarea "Add also the same allegations (add [MEDICAL_DATA], elder abuse, mental abuse, […" at bounding box center [587, 504] width 468 height 95
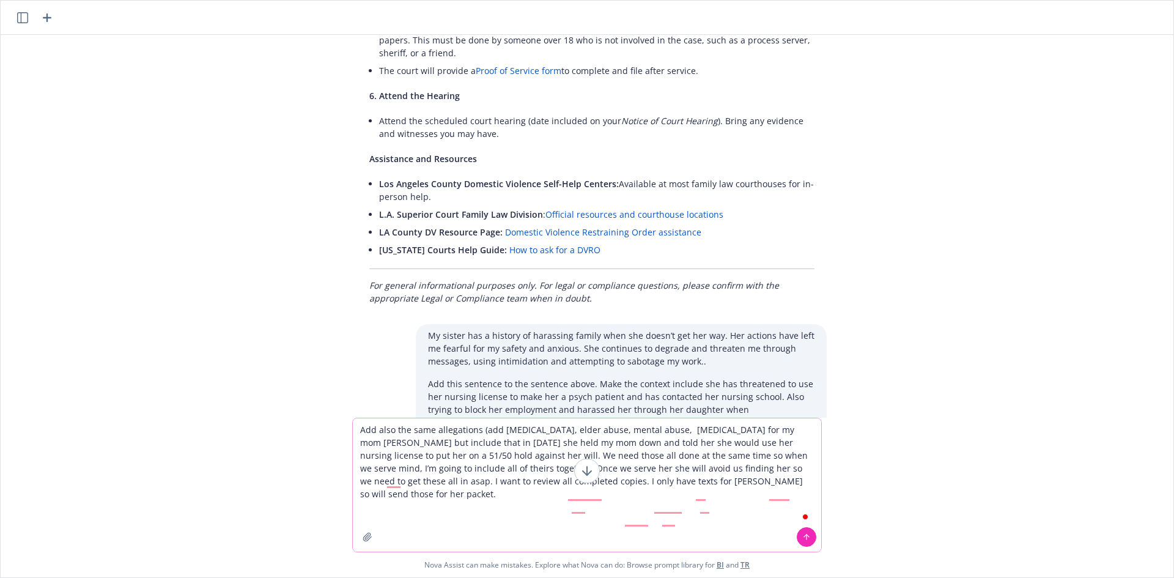
click at [403, 435] on textarea "Add also the same allegations (add [MEDICAL_DATA], elder abuse, mental abuse, […" at bounding box center [587, 484] width 468 height 133
paste textarea "My sister has a history of harassing family when she doesn’t get her way. Her a…"
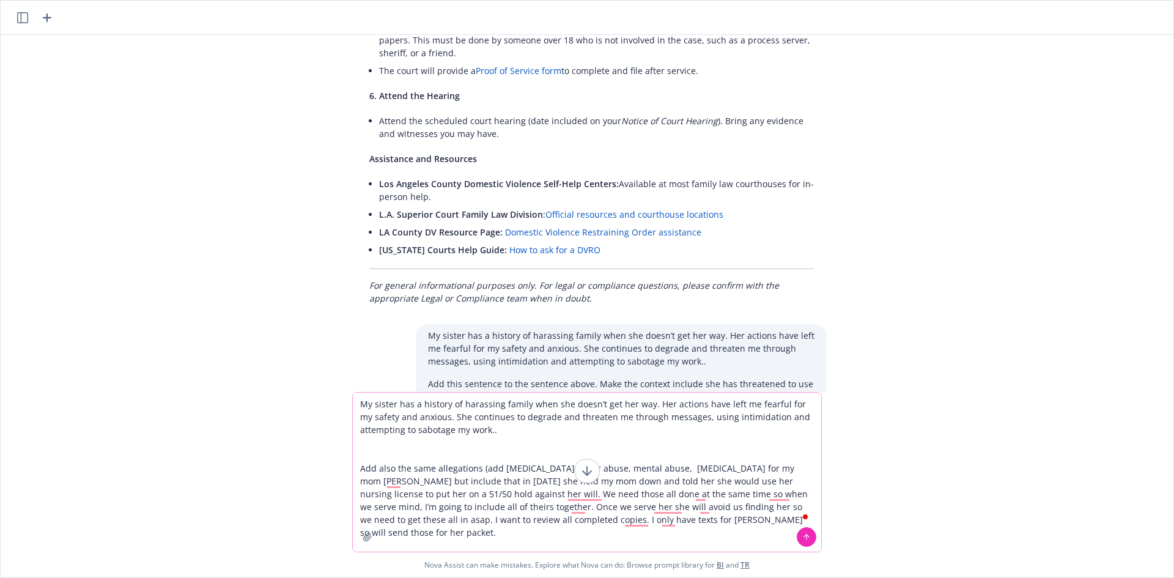
click at [421, 431] on textarea "My sister has a history of harassing family when she doesn’t get her way. Her a…" at bounding box center [587, 472] width 468 height 159
click at [424, 415] on textarea "My sister has a history of harassing family when she doesn’t get her way. Her a…" at bounding box center [587, 472] width 468 height 159
click at [419, 407] on textarea "My sister has a history of harassing family when she doesn’t get her way. Her a…" at bounding box center [587, 472] width 468 height 159
click at [434, 409] on textarea "My sister has a history of harassing family when she doesn’t get her way. Her a…" at bounding box center [587, 472] width 468 height 159
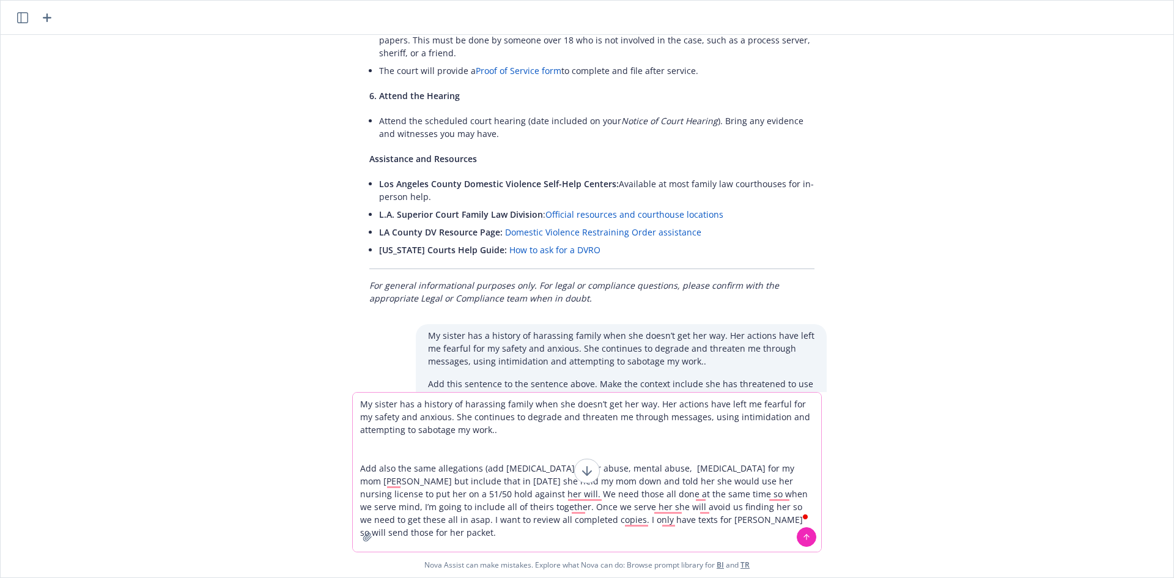
click at [377, 404] on textarea "My sister has a history of harassing family when she doesn’t get her way. Her a…" at bounding box center [587, 472] width 468 height 159
click at [407, 462] on textarea "My daughter has a history of harassing family when she doesn’t get her way. Her…" at bounding box center [587, 472] width 468 height 159
click at [402, 451] on textarea "My daughter has a history of harassing family when she doesn’t get her way. Her…" at bounding box center [587, 472] width 468 height 159
type textarea "My daughter has a history of harassing family when she doesn’t get her way. Her…"
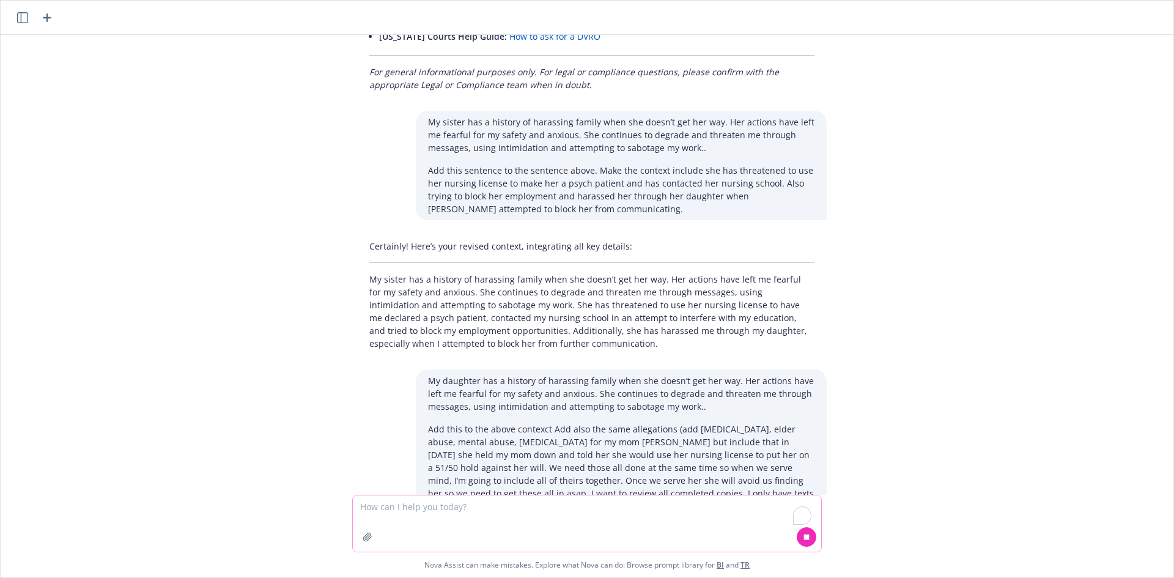
scroll to position [6428, 0]
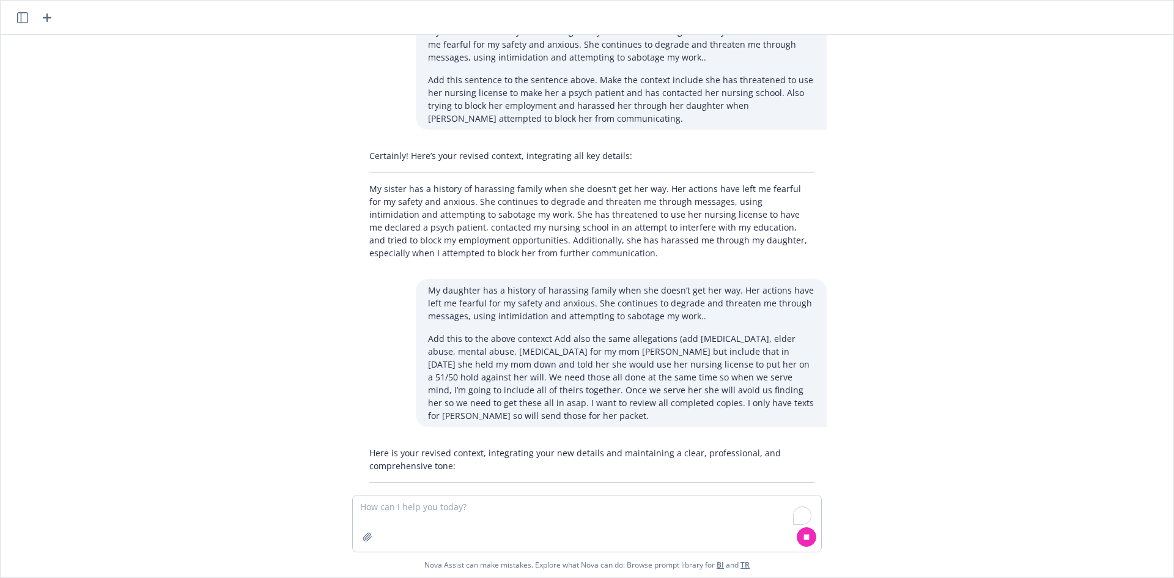
drag, startPoint x: 804, startPoint y: 538, endPoint x: 788, endPoint y: 551, distance: 20.4
click at [805, 538] on icon at bounding box center [806, 537] width 9 height 9
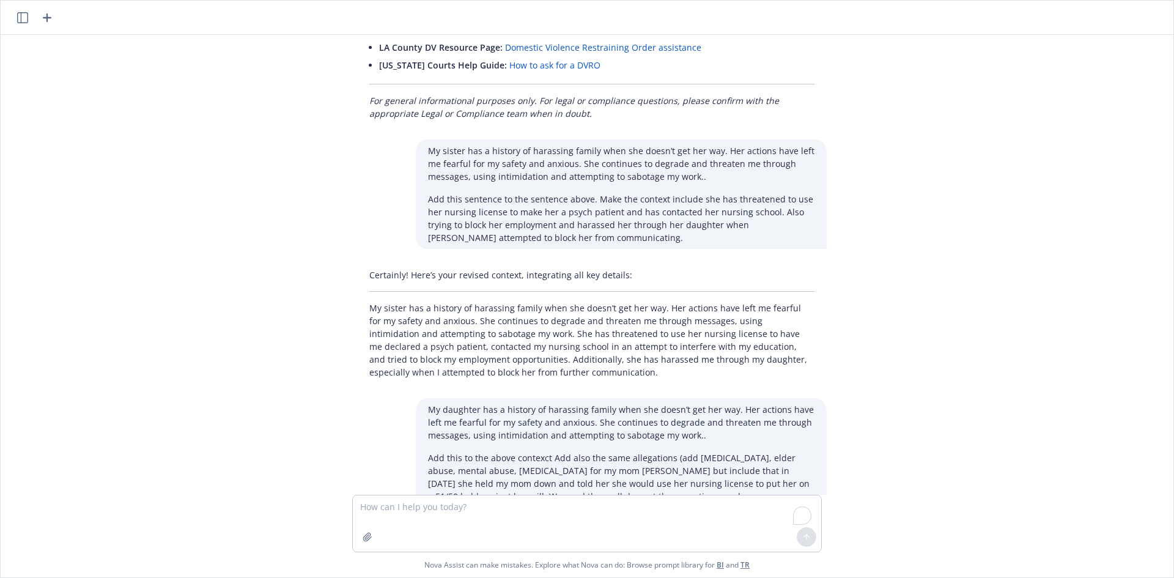
scroll to position [6306, 0]
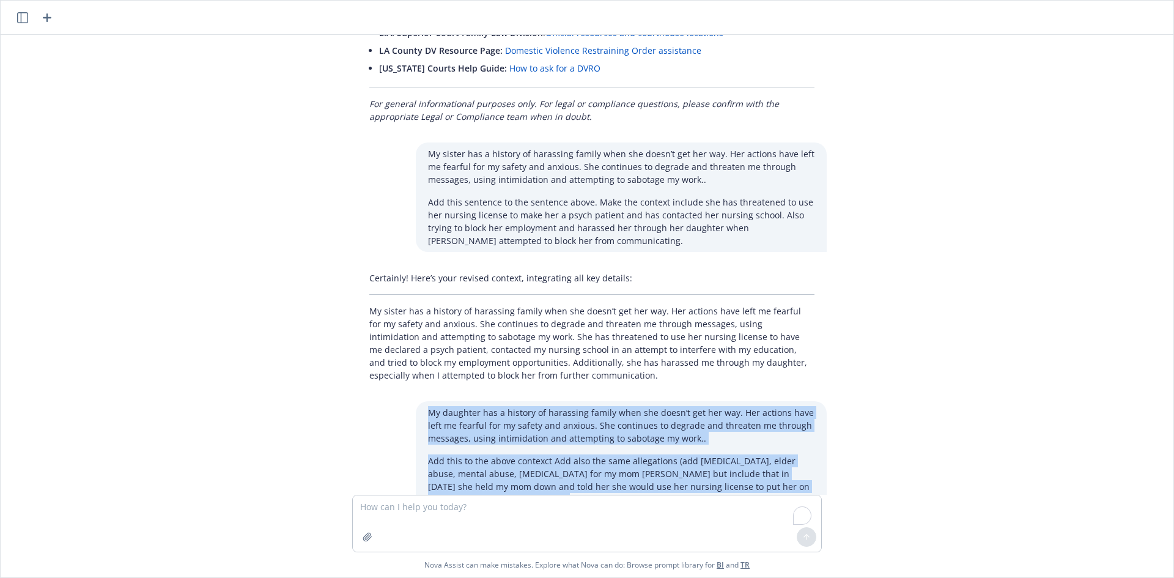
drag, startPoint x: 422, startPoint y: 272, endPoint x: 488, endPoint y: 361, distance: 111.1
click at [488, 401] on div "My daughter has a history of harassing family when she doesn’t get her way. Her…" at bounding box center [621, 475] width 411 height 148
copy div "My daughter has a history of harassing family when she doesn’t get her way. Her…"
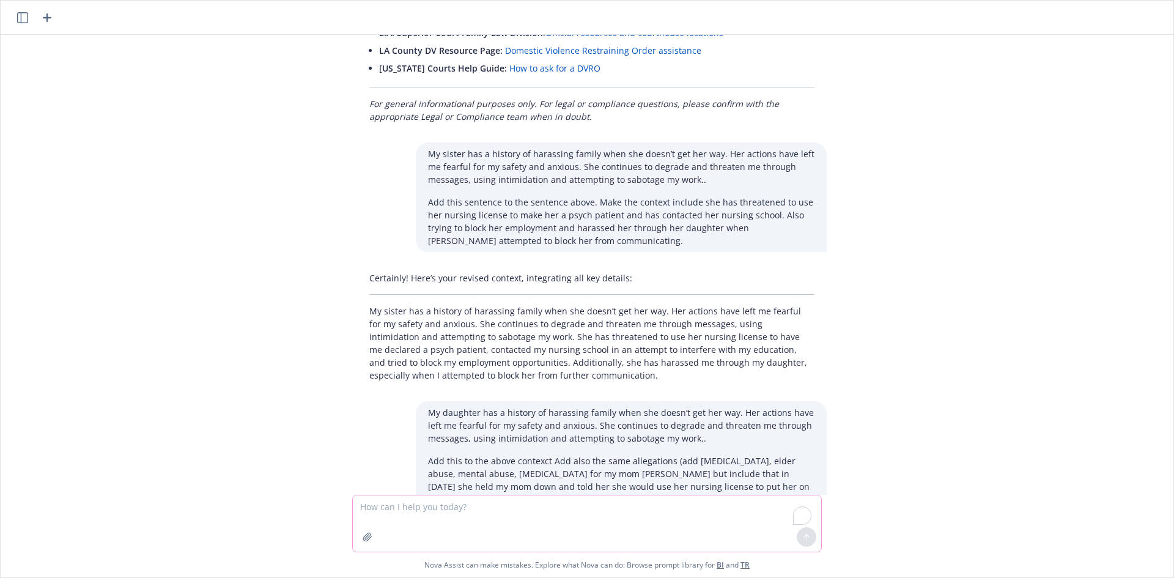
click at [432, 518] on textarea "To enrich screen reader interactions, please activate Accessibility in Grammarl…" at bounding box center [587, 523] width 468 height 56
paste textarea "My daughter has a history of harassing family when she doesn’t get her way. Her…"
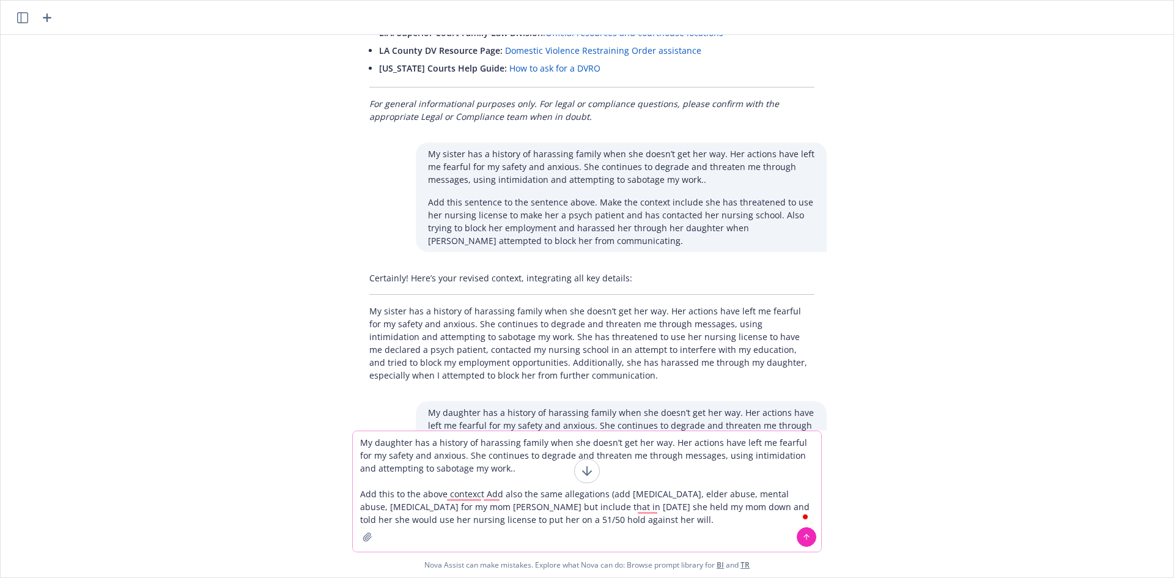
click at [365, 486] on textarea "My daughter has a history of harassing family when she doesn’t get her way. Her…" at bounding box center [587, 491] width 468 height 120
type textarea "My daughter has a history of harassing family when she doesn’t get her way. Her…"
click at [804, 531] on button at bounding box center [807, 537] width 20 height 20
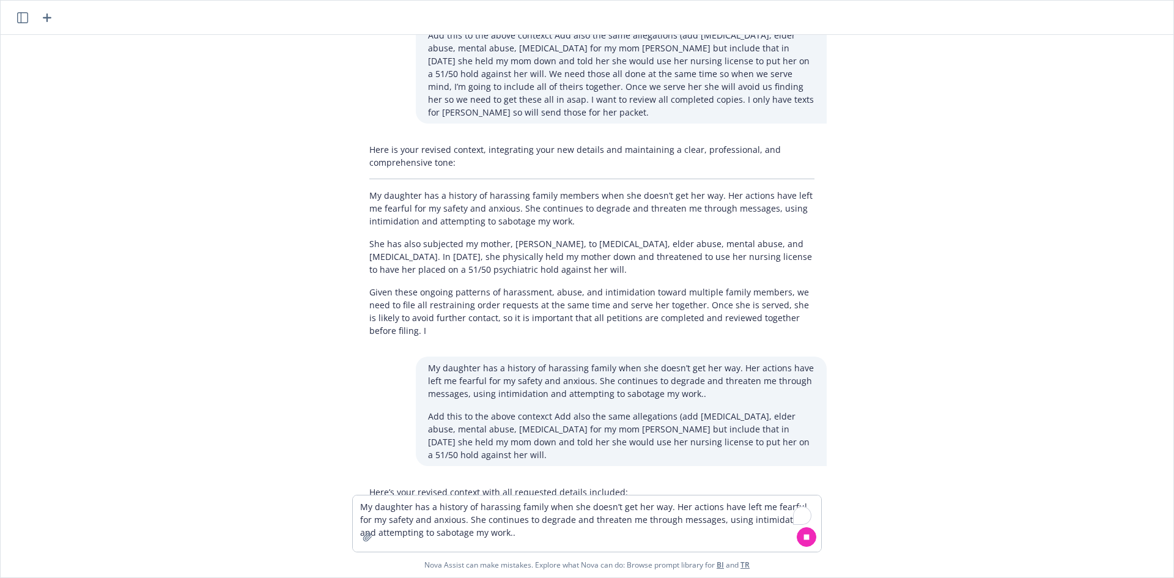
scroll to position [6735, 0]
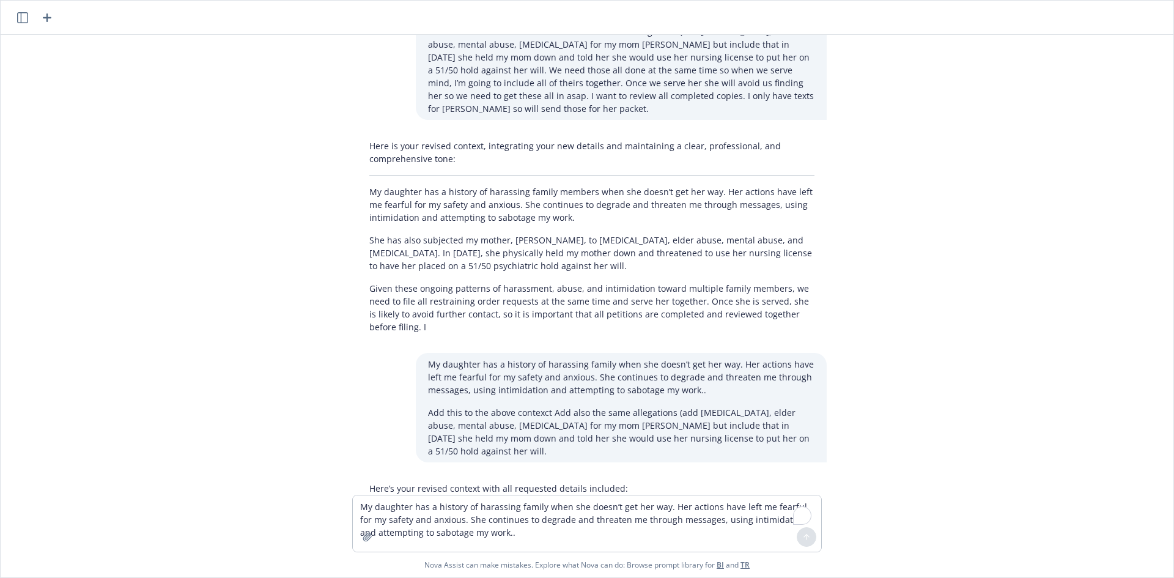
drag, startPoint x: 366, startPoint y: 382, endPoint x: 567, endPoint y: 473, distance: 220.1
click at [567, 473] on div "Yes, [DATE] 10:00 am. Best way to reach me will be on my cell: [PHONE_NUMBER] T…" at bounding box center [587, 265] width 1163 height 460
click at [509, 563] on p "She has also subjected my mother, [PERSON_NAME], to [MEDICAL_DATA], elder abuse…" at bounding box center [591, 582] width 445 height 39
click at [487, 514] on textarea "My daughter has a history of harassing family when she doesn’t get her way. Her…" at bounding box center [587, 523] width 468 height 56
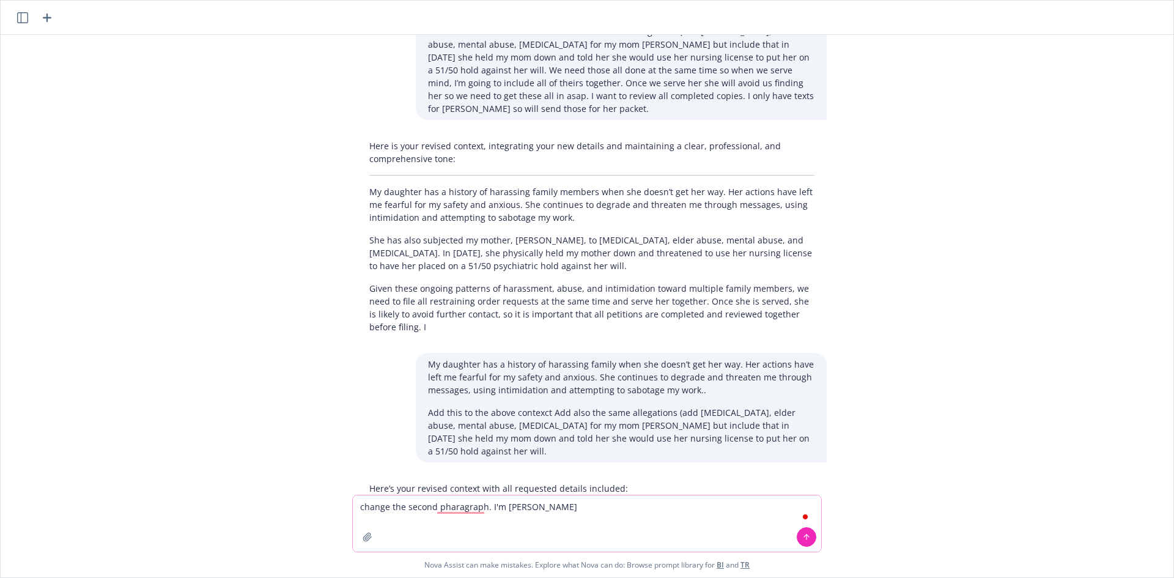
type textarea "change the second pharagraph. I'm [PERSON_NAME]"
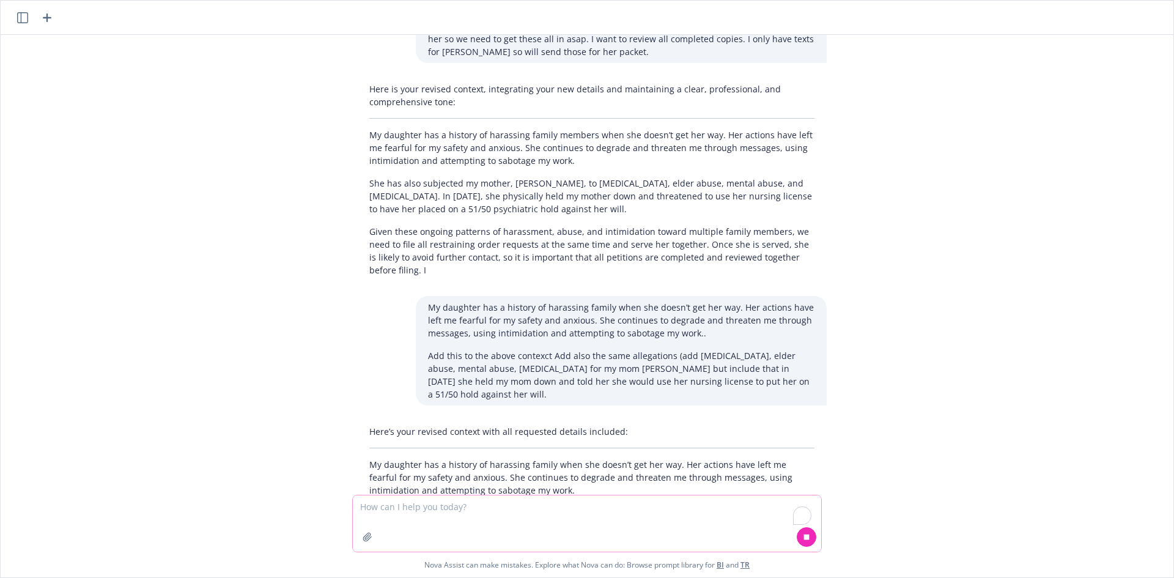
scroll to position [6807, 0]
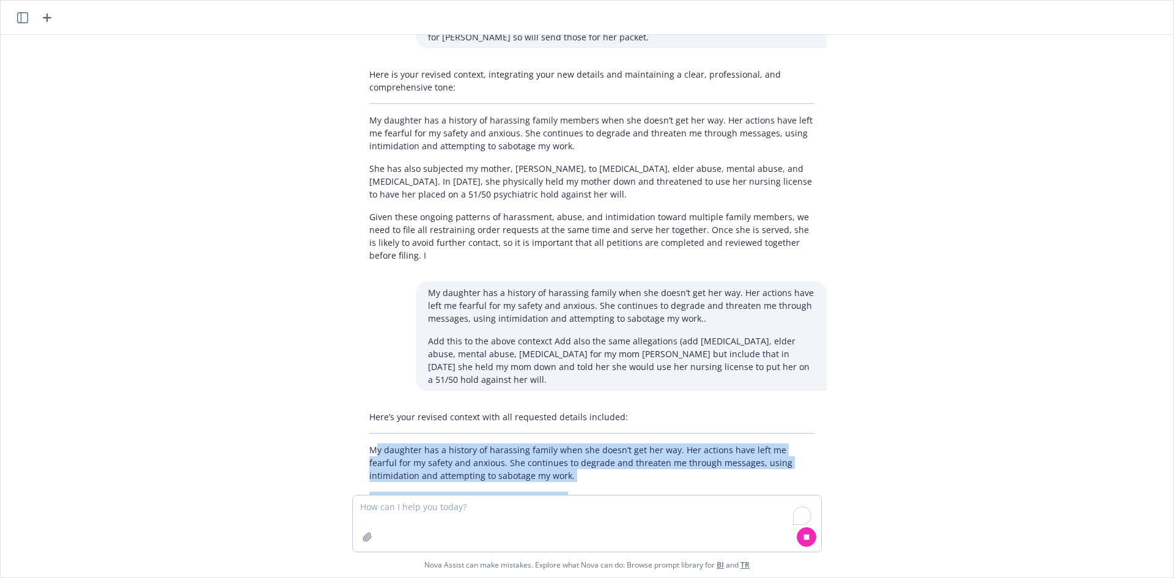
drag, startPoint x: 372, startPoint y: 299, endPoint x: 590, endPoint y: 373, distance: 229.9
click at [568, 405] on div "Here’s your revised context with all requested details included: My daughter ha…" at bounding box center [592, 470] width 470 height 130
drag, startPoint x: 577, startPoint y: 386, endPoint x: 360, endPoint y: 298, distance: 233.5
click at [347, 405] on div "Here’s your revised context with all requested details included: My daughter ha…" at bounding box center [591, 470] width 489 height 130
copy div "My daughter has a history of harassing family when she doesn’t get her way. Her…"
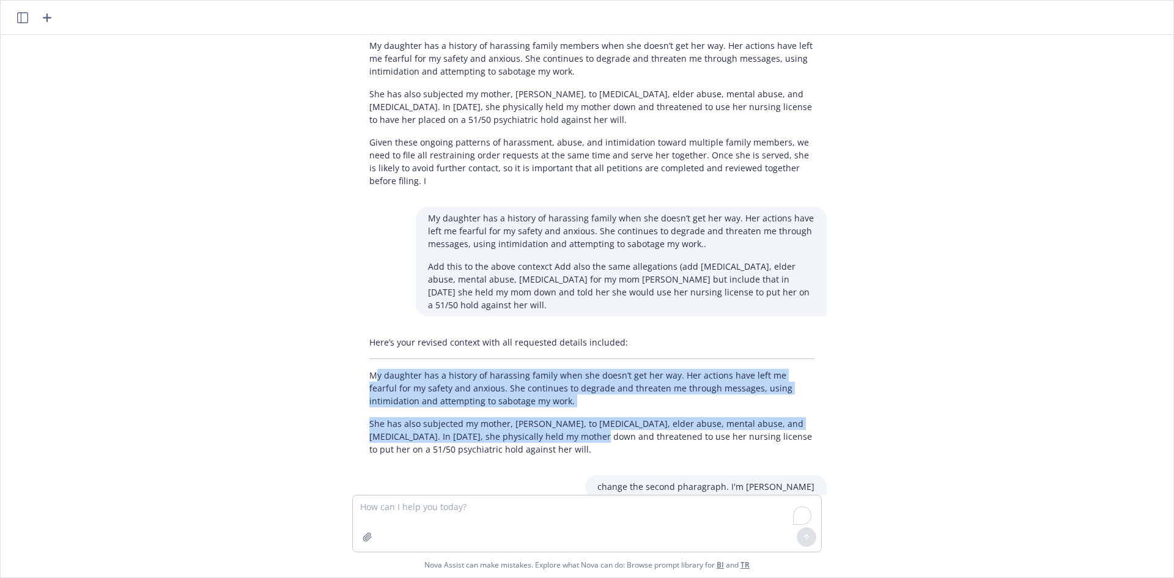
scroll to position [6817, 0]
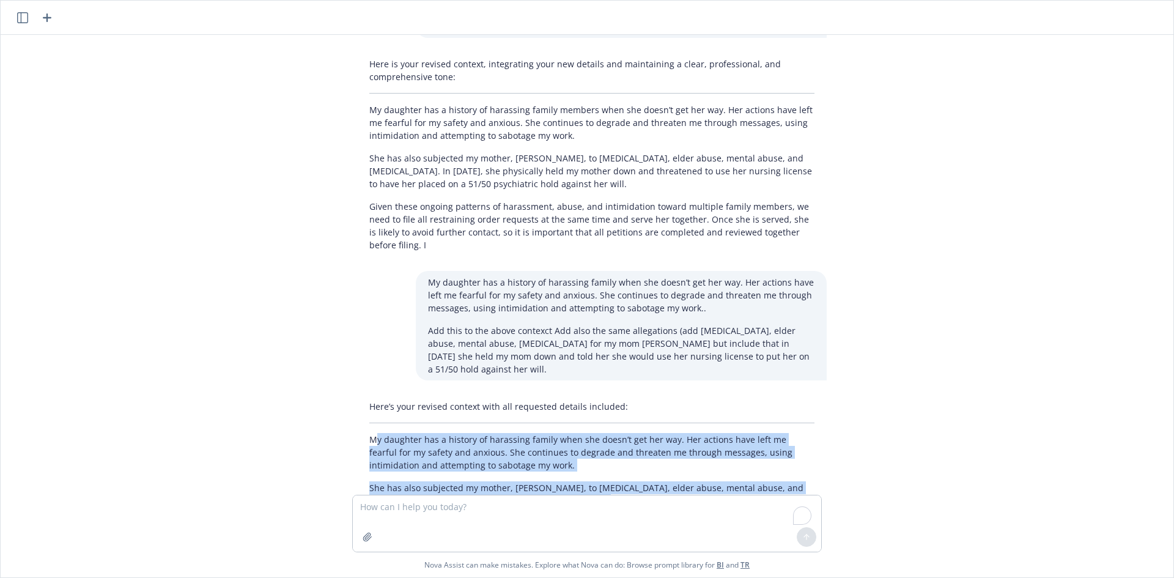
click at [856, 290] on div "Yes, [DATE] 10:00 am. Best way to reach me will be on my cell: [PHONE_NUMBER] T…" at bounding box center [587, 265] width 1163 height 460
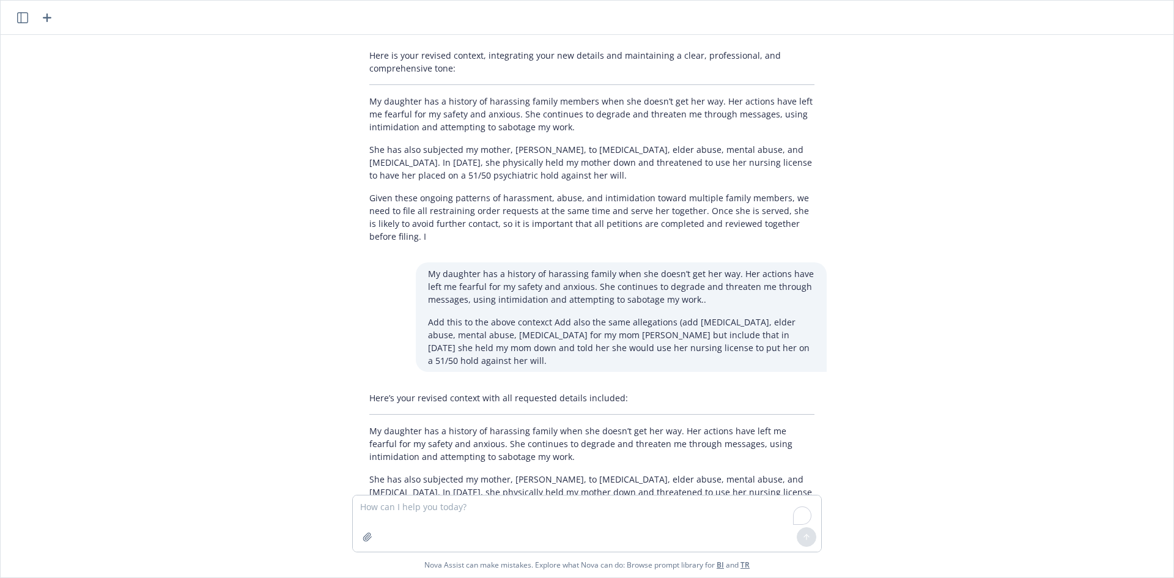
scroll to position [6939, 0]
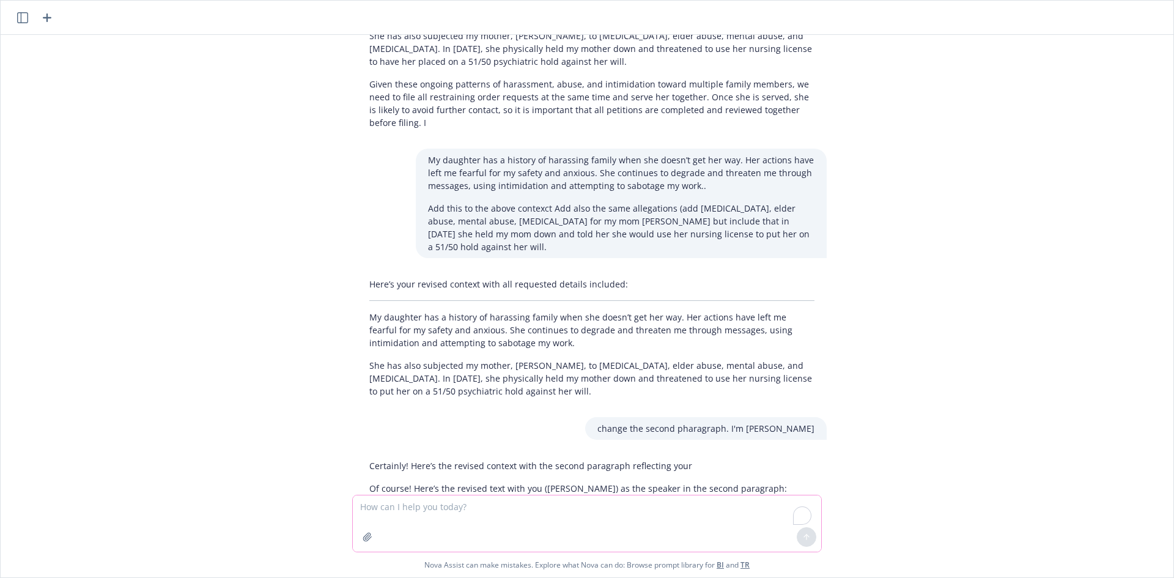
click at [563, 508] on textarea "To enrich screen reader interactions, please activate Accessibility in Grammarl…" at bounding box center [587, 523] width 468 height 56
paste textarea "@[PERSON_NAME] That's weird. He is not on the goodwill invite. Maybe because we…"
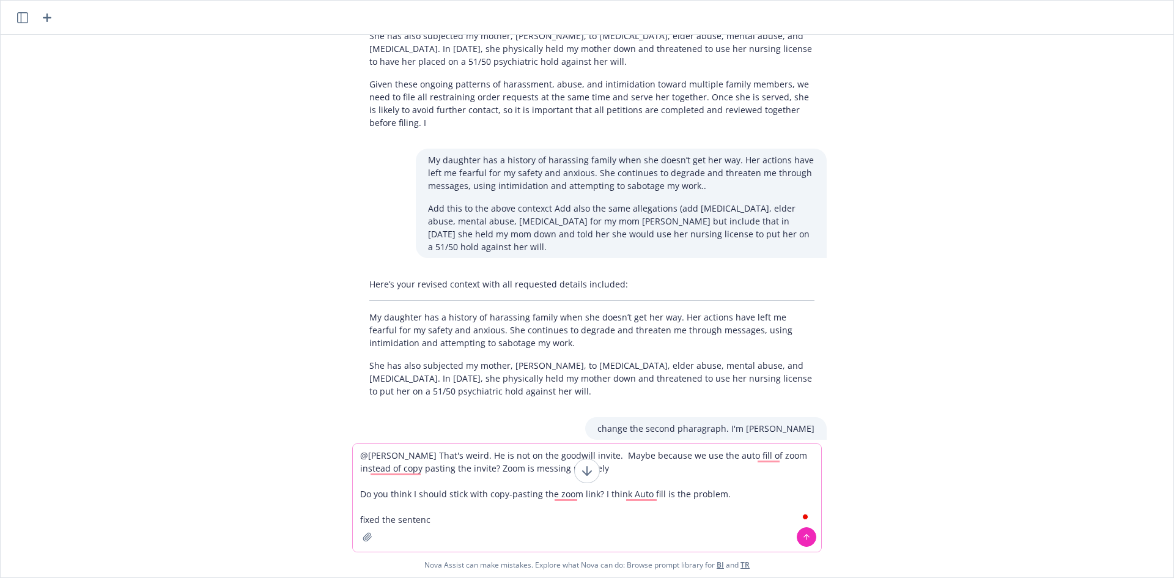
type textarea "@[PERSON_NAME] That's weird. He is not on the goodwill invite. Maybe because we…"
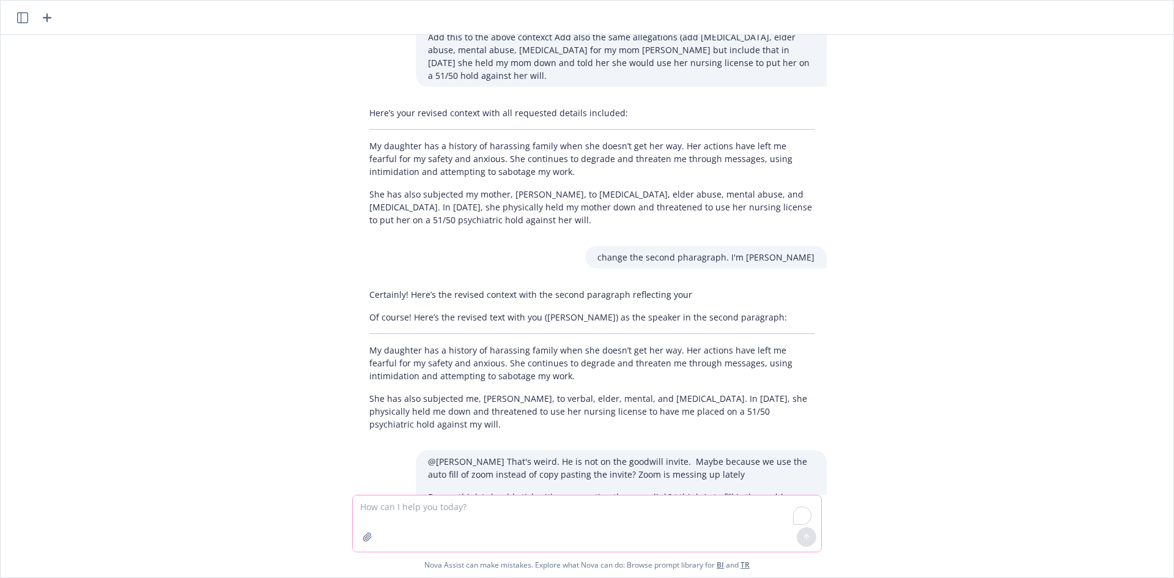
scroll to position [7140, 0]
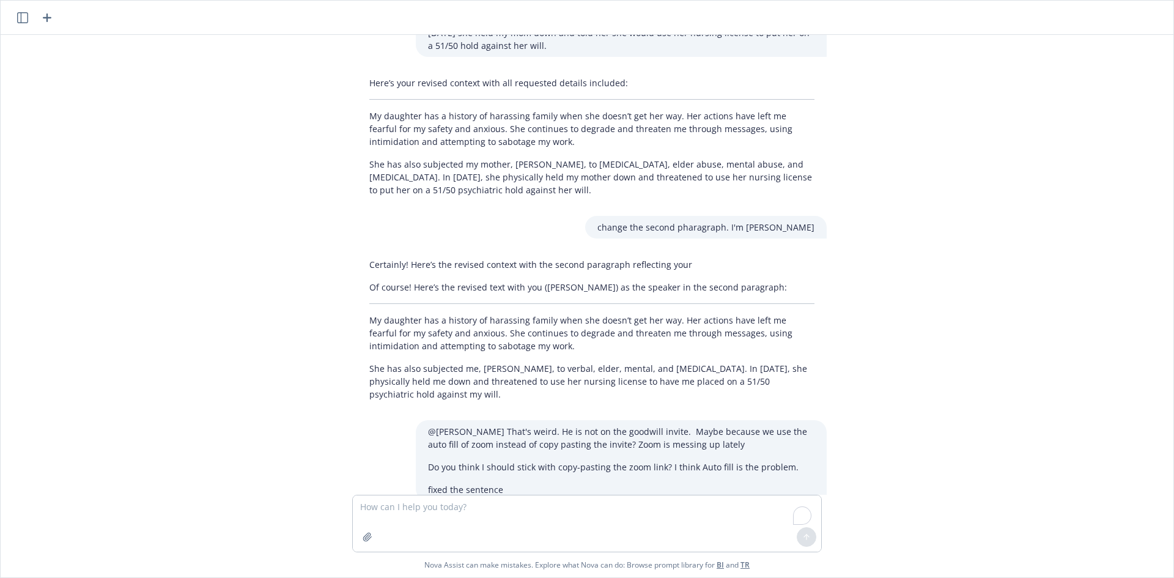
drag, startPoint x: 432, startPoint y: 420, endPoint x: 764, endPoint y: 447, distance: 332.6
click at [764, 516] on div "Sure! Here’s a revised and polished version of your message: @[PERSON_NAME] Tha…" at bounding box center [592, 561] width 470 height 91
click at [394, 516] on div "Sure! Here’s a revised and polished version of your message: @[PERSON_NAME] Tha…" at bounding box center [592, 561] width 470 height 91
drag, startPoint x: 797, startPoint y: 455, endPoint x: 426, endPoint y: 421, distance: 372.8
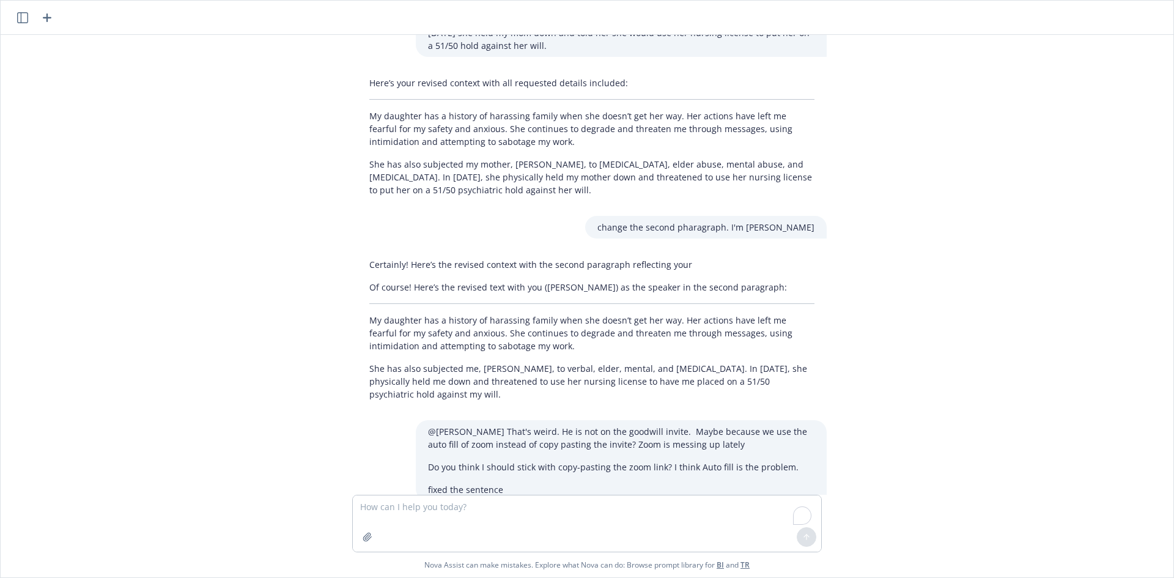
click at [426, 516] on div "Sure! Here’s a revised and polished version of your message: @[PERSON_NAME] Tha…" at bounding box center [592, 561] width 470 height 91
copy div "That's strange—he's not on the Goodwill invite. Maybe it's because we use Zoom'…"
